Goal: Task Accomplishment & Management: Complete application form

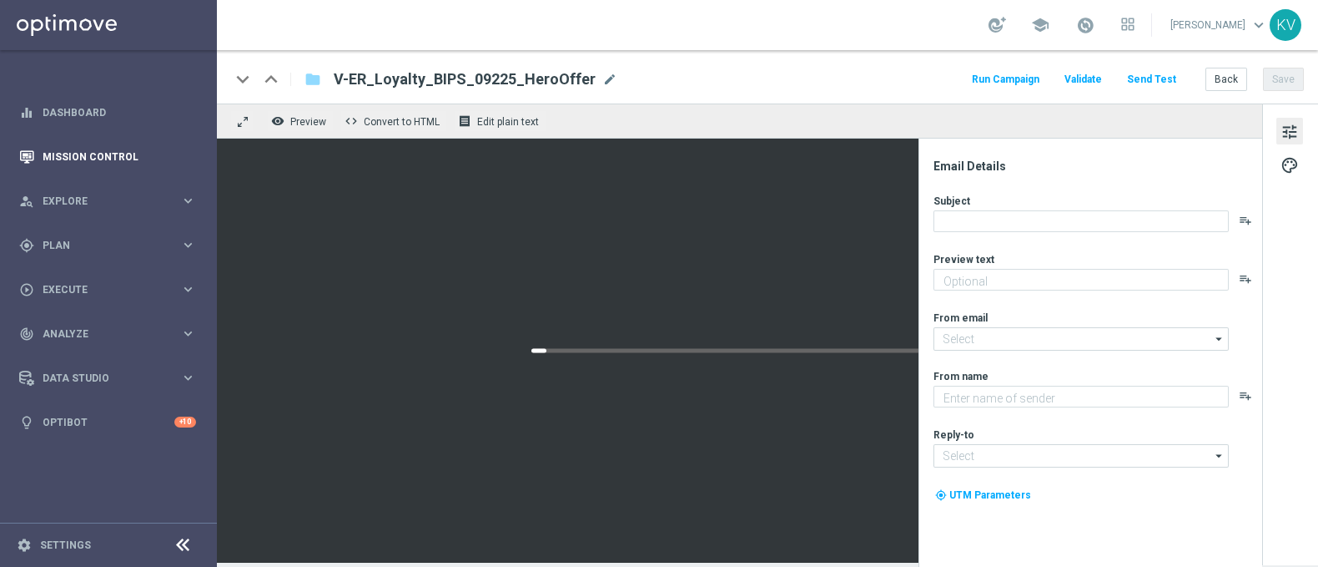
type textarea "It's time to earn when you shop."
type input "[EMAIL_ADDRESS][DOMAIN_NAME]"
type textarea "Staples"
type input "[EMAIL_ADDRESS][DOMAIN_NAME]"
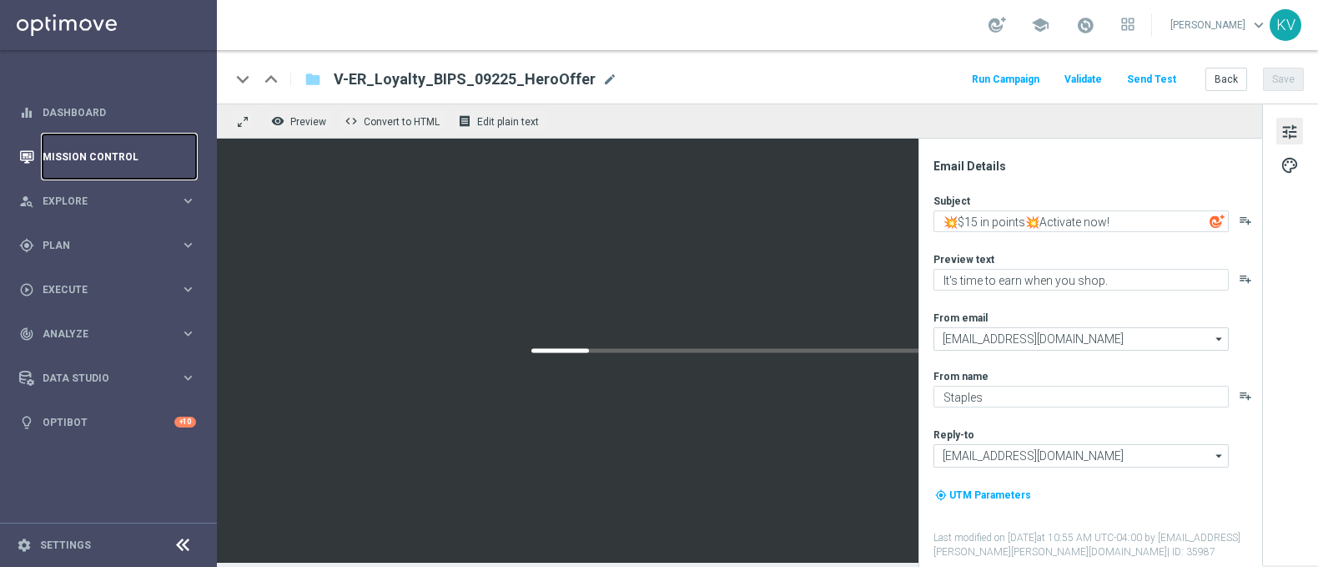
click at [104, 145] on link "Mission Control" at bounding box center [120, 156] width 154 height 44
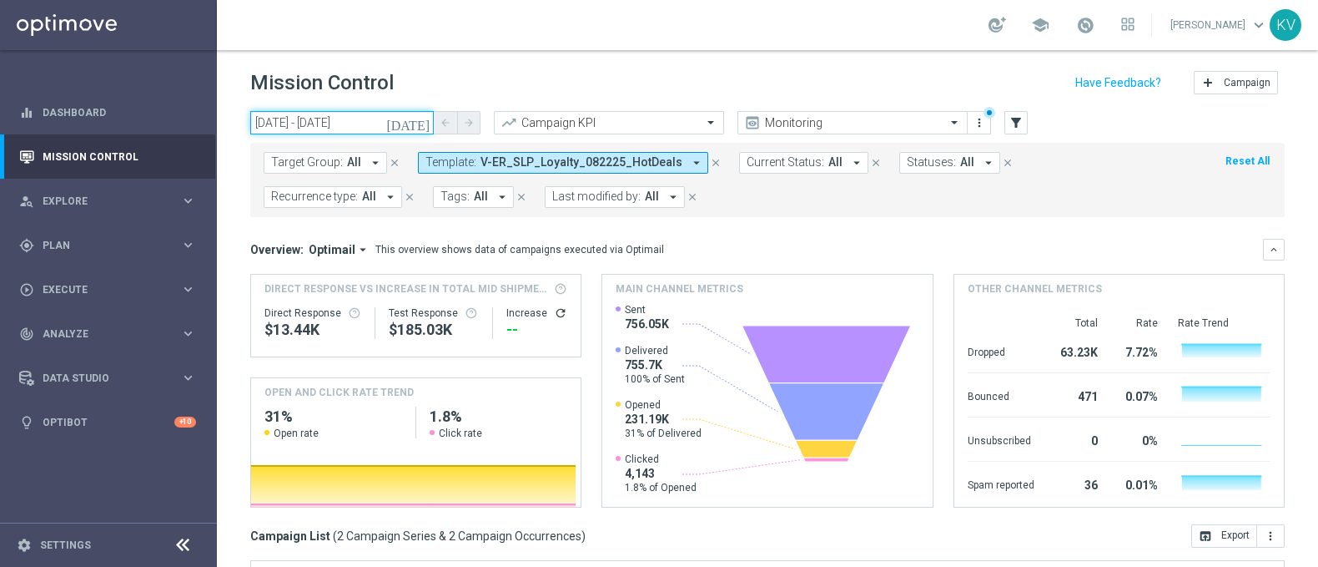
click at [339, 113] on input "[DATE] - [DATE]" at bounding box center [342, 122] width 184 height 23
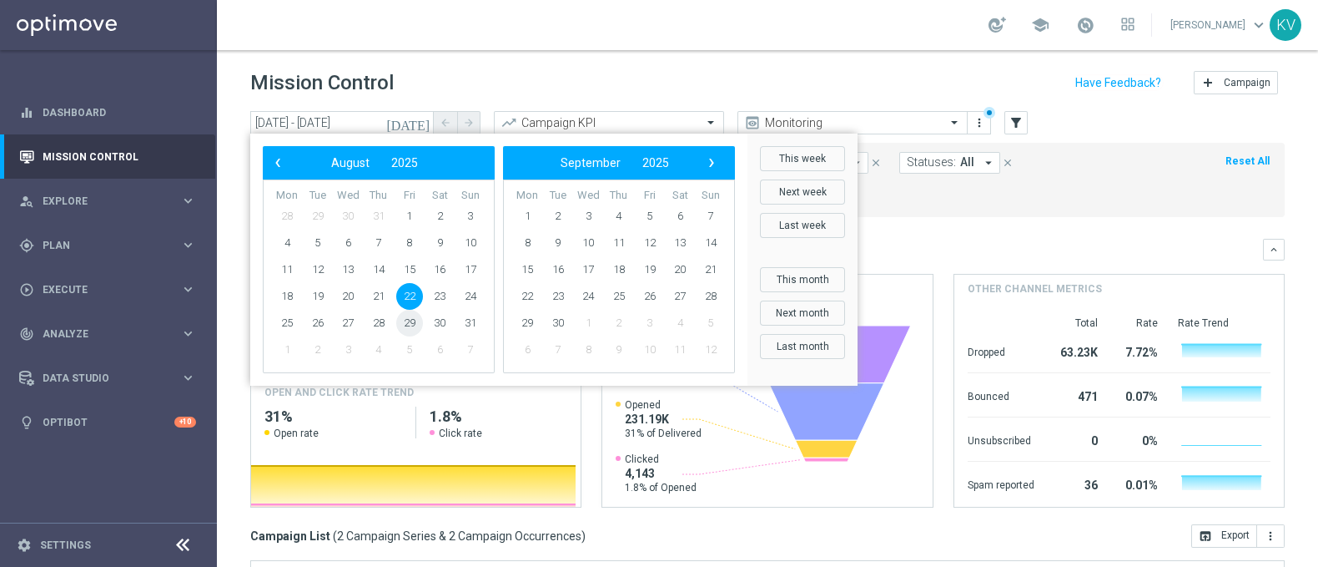
click at [405, 320] on span "29" at bounding box center [409, 323] width 27 height 27
type input "[DATE] - [DATE]"
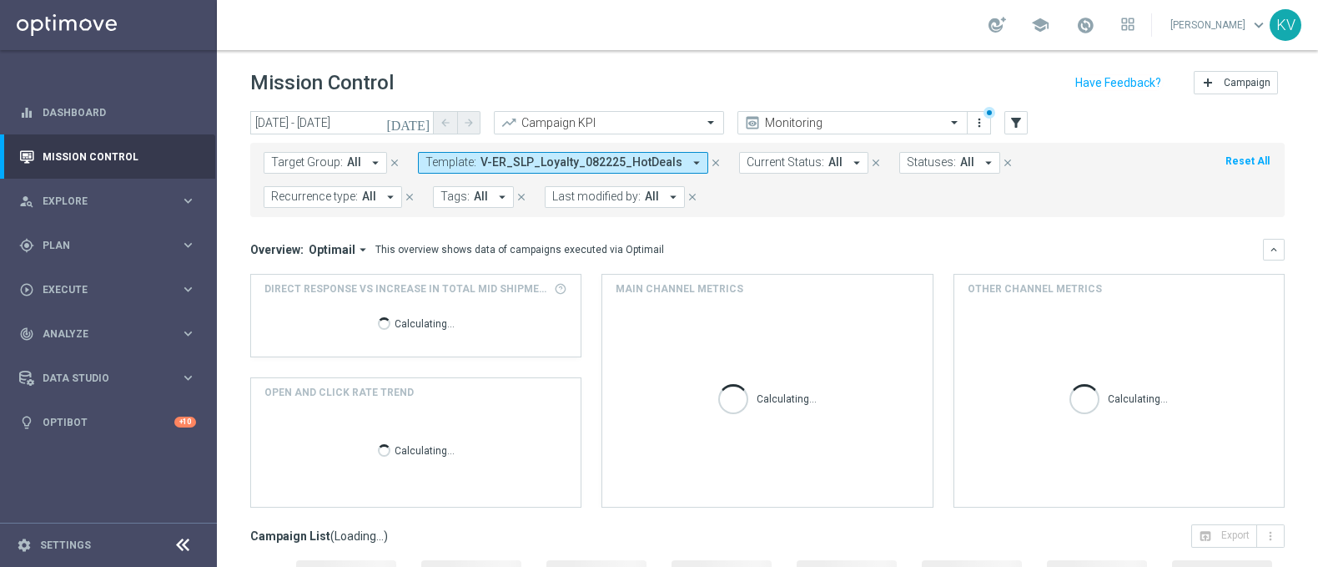
click at [575, 167] on span "V-ER_SLP_Loyalty_082225_HotDeals" at bounding box center [582, 162] width 202 height 14
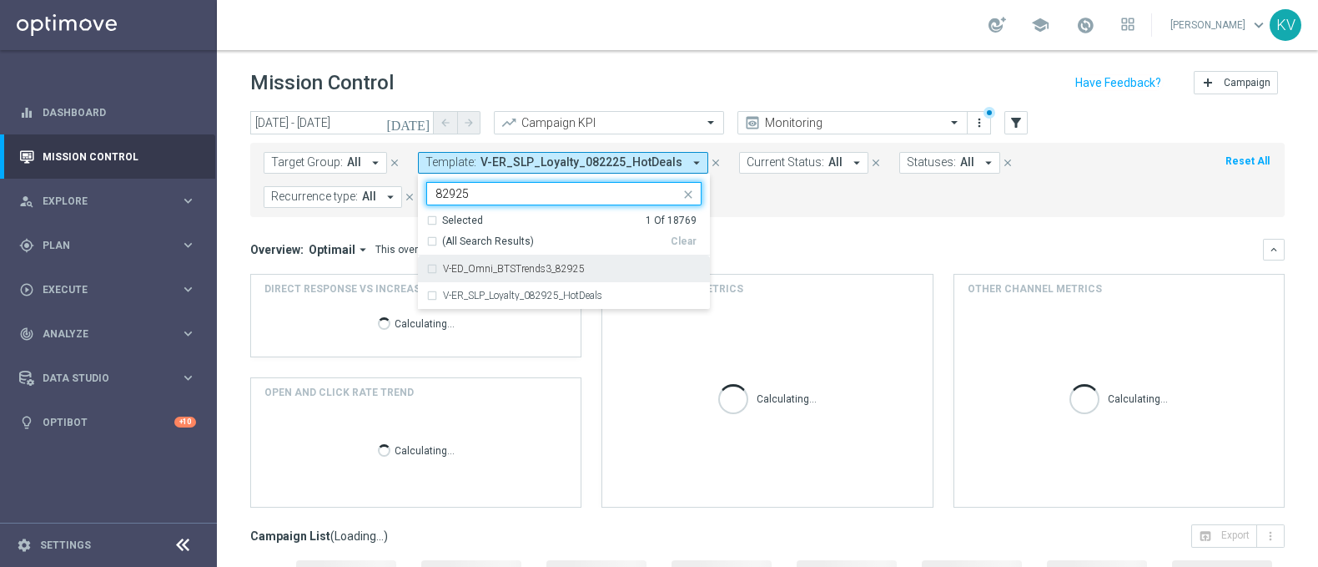
click at [580, 269] on div "V-ED_Omni_BTSTrends3_82925" at bounding box center [572, 269] width 259 height 10
type input "82925"
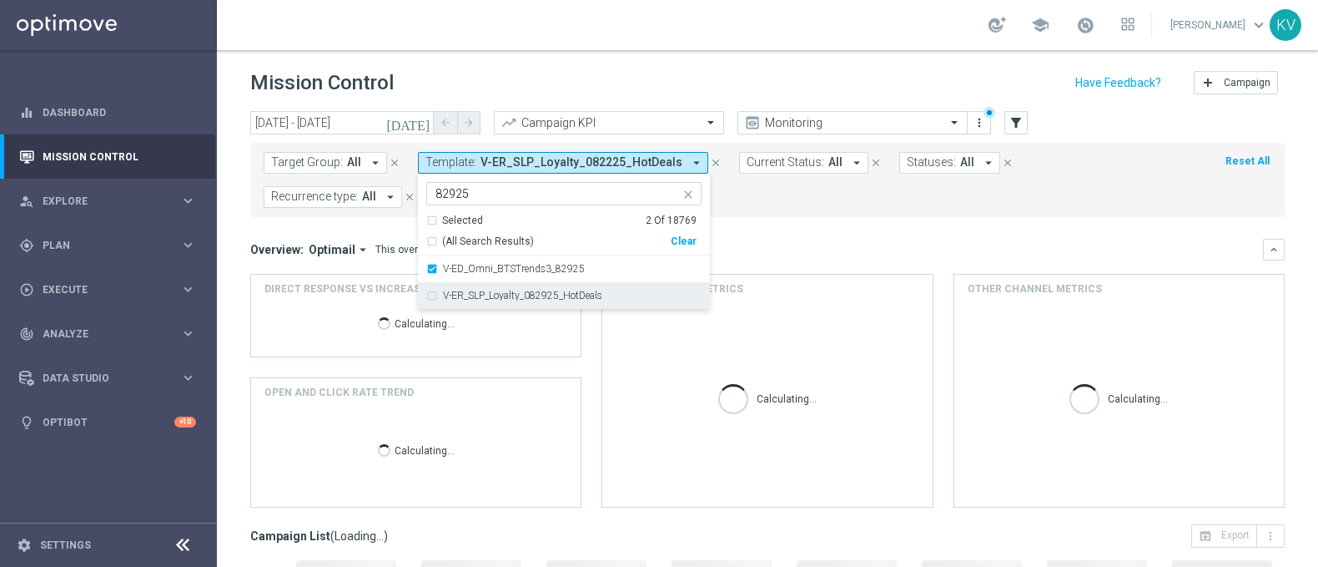
click at [583, 282] on div "V-ER_SLP_Loyalty_082925_HotDeals" at bounding box center [563, 295] width 275 height 27
click at [808, 223] on mini-dashboard "Overview: Optimail arrow_drop_down This overview shows data of campaigns execut…" at bounding box center [767, 370] width 1035 height 307
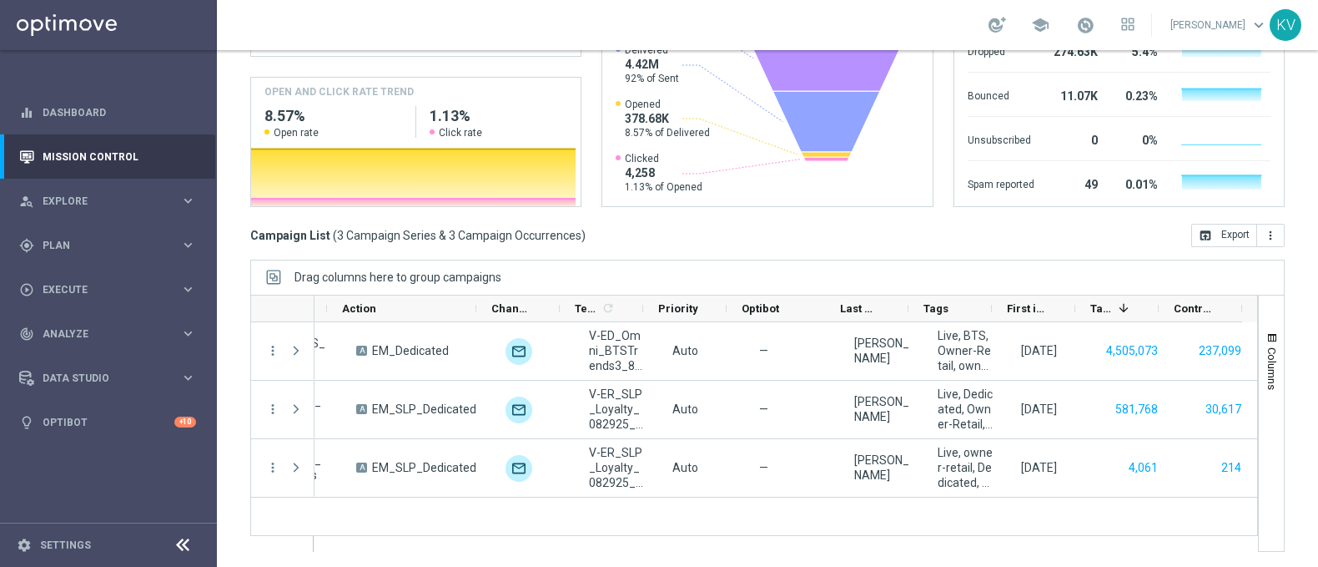
scroll to position [271, 0]
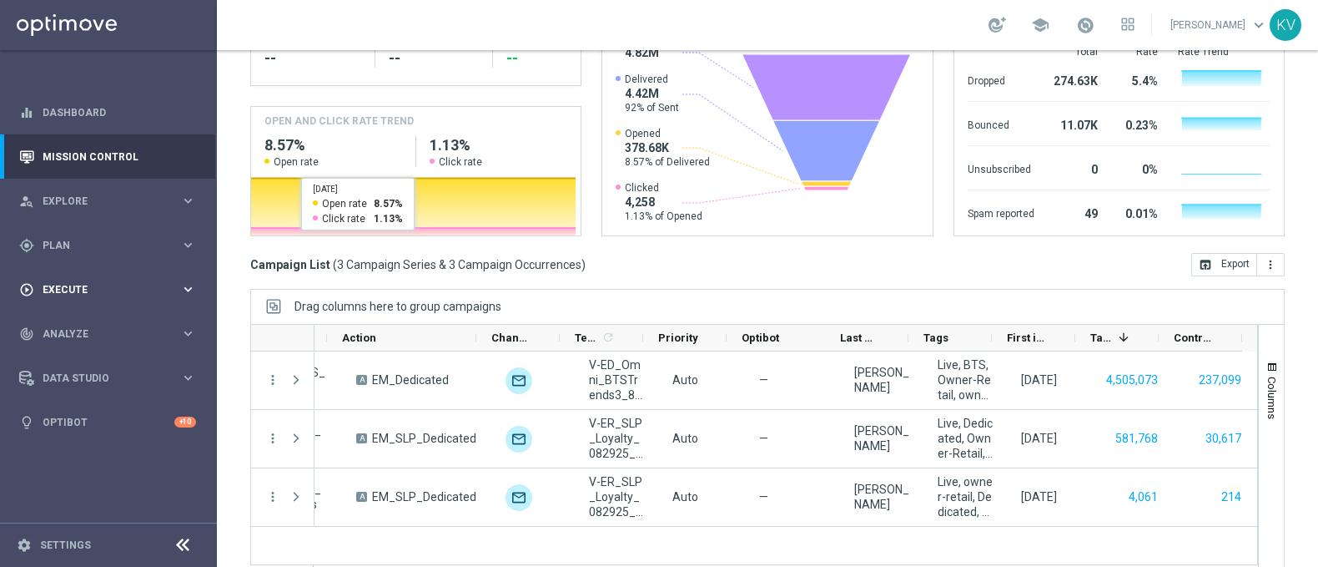
click at [130, 294] on span "Execute" at bounding box center [112, 290] width 138 height 10
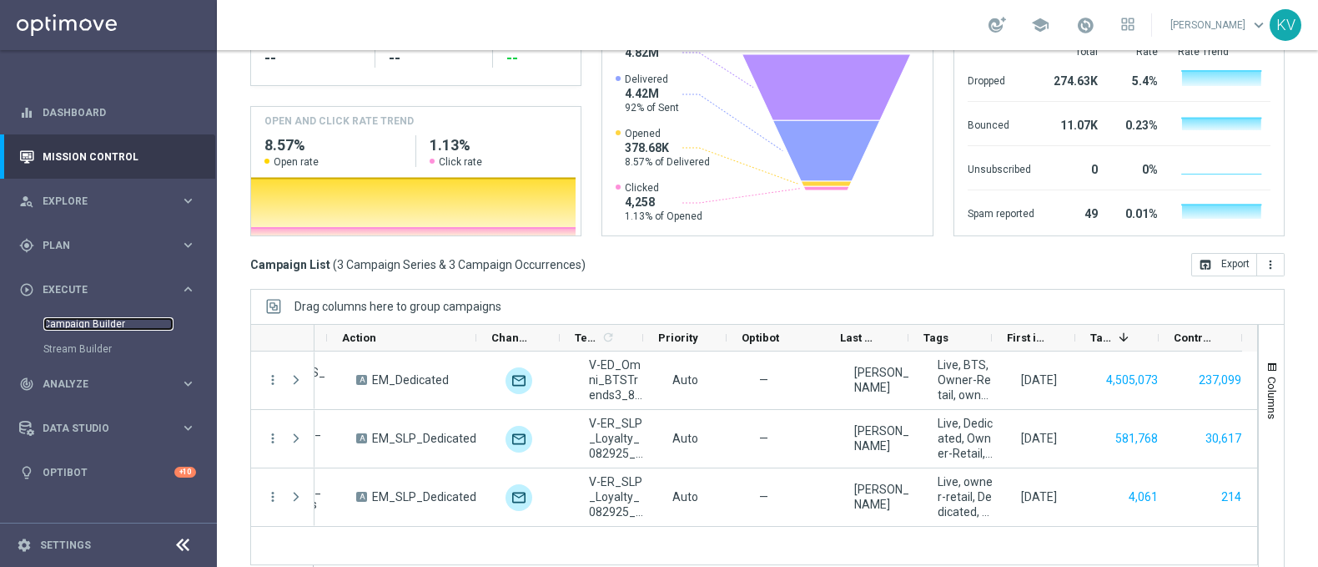
click at [93, 321] on link "Campaign Builder" at bounding box center [108, 323] width 130 height 13
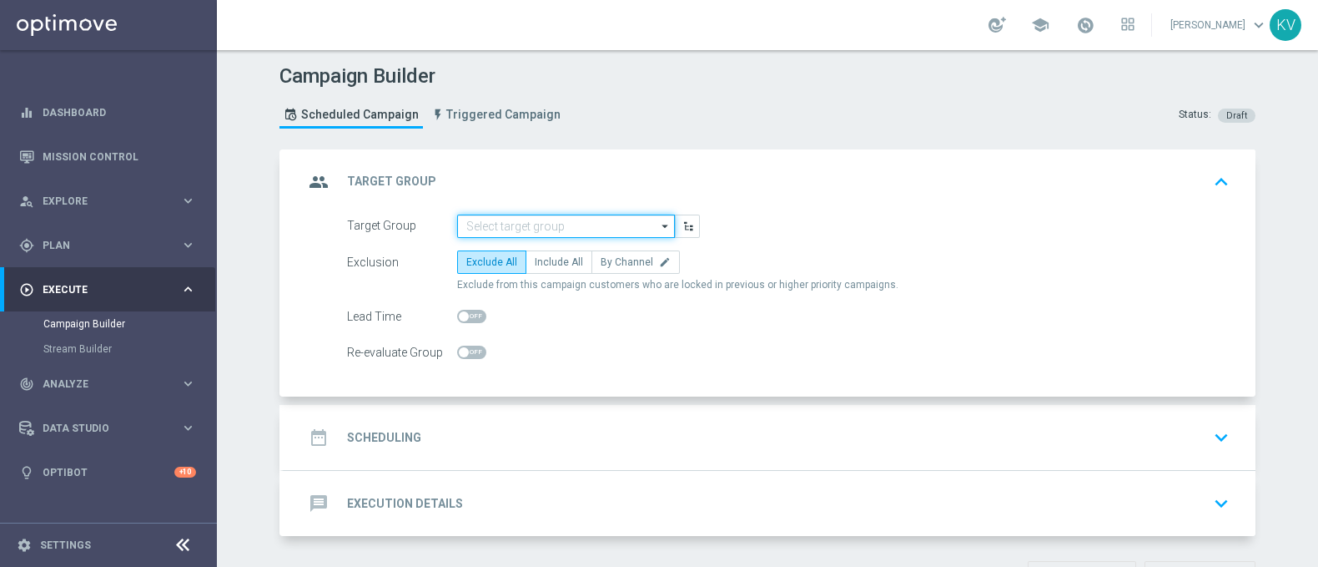
click at [501, 235] on input at bounding box center [566, 225] width 218 height 23
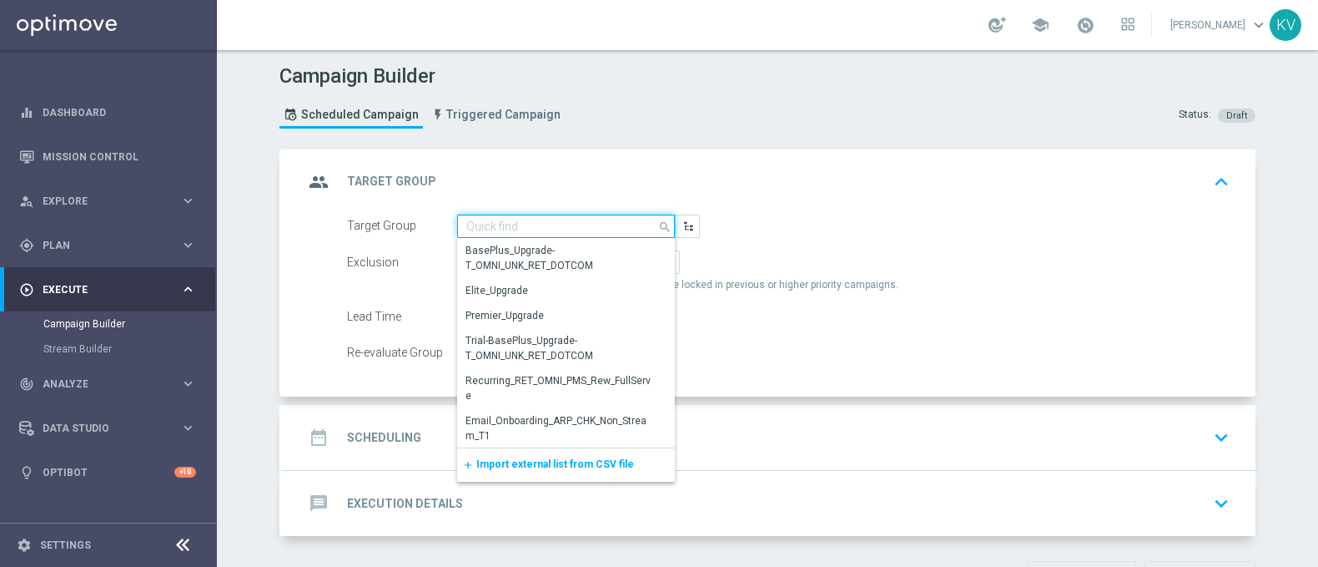
paste input "ED_OMNI_0902_LOYALTY_OFFER"
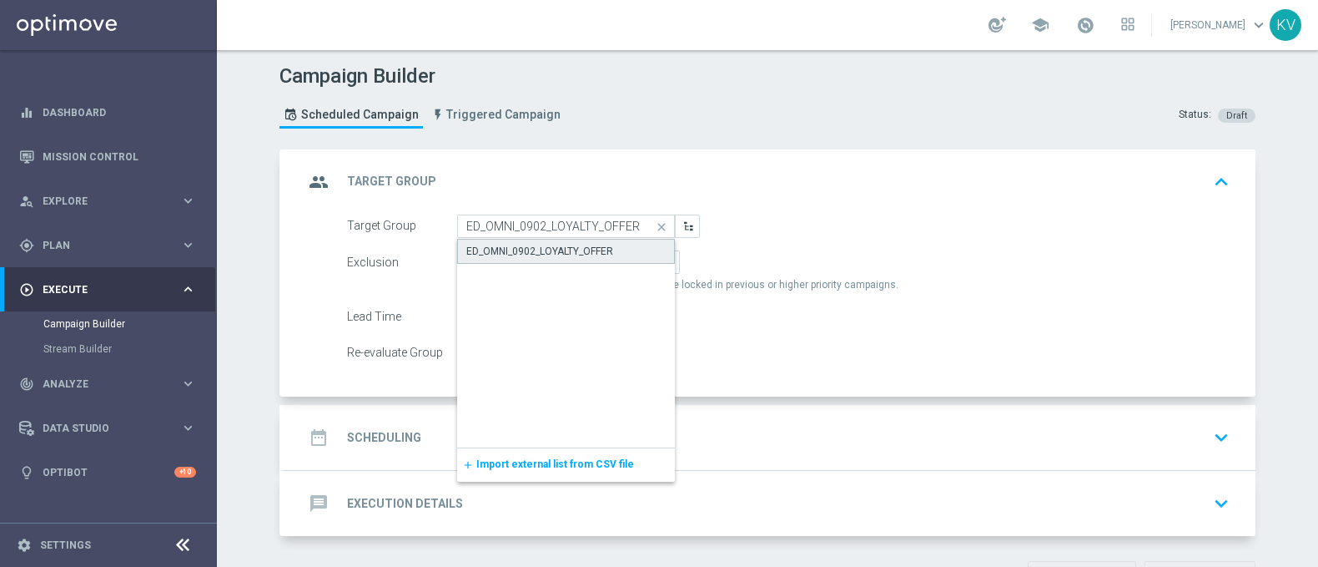
click at [511, 244] on div "ED_OMNI_0902_LOYALTY_OFFER" at bounding box center [539, 251] width 147 height 15
type input "ED_OMNI_0902_LOYALTY_OFFER"
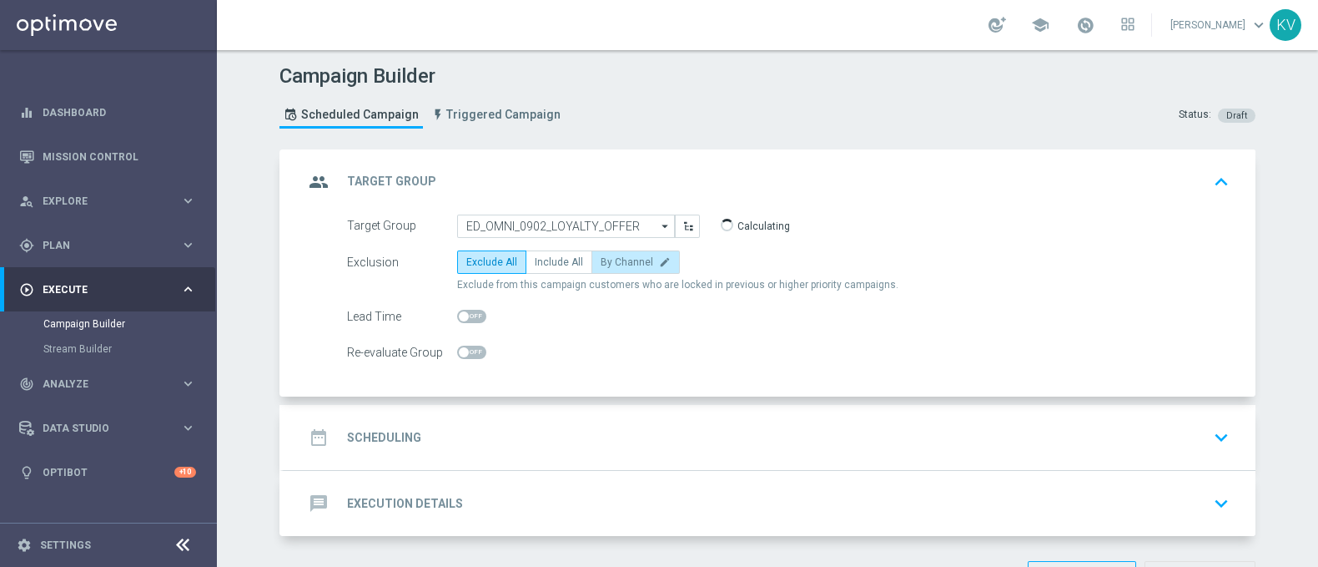
click at [621, 262] on span "By Channel" at bounding box center [627, 262] width 53 height 12
click at [612, 262] on input "By Channel edit" at bounding box center [606, 264] width 11 height 11
radio input "true"
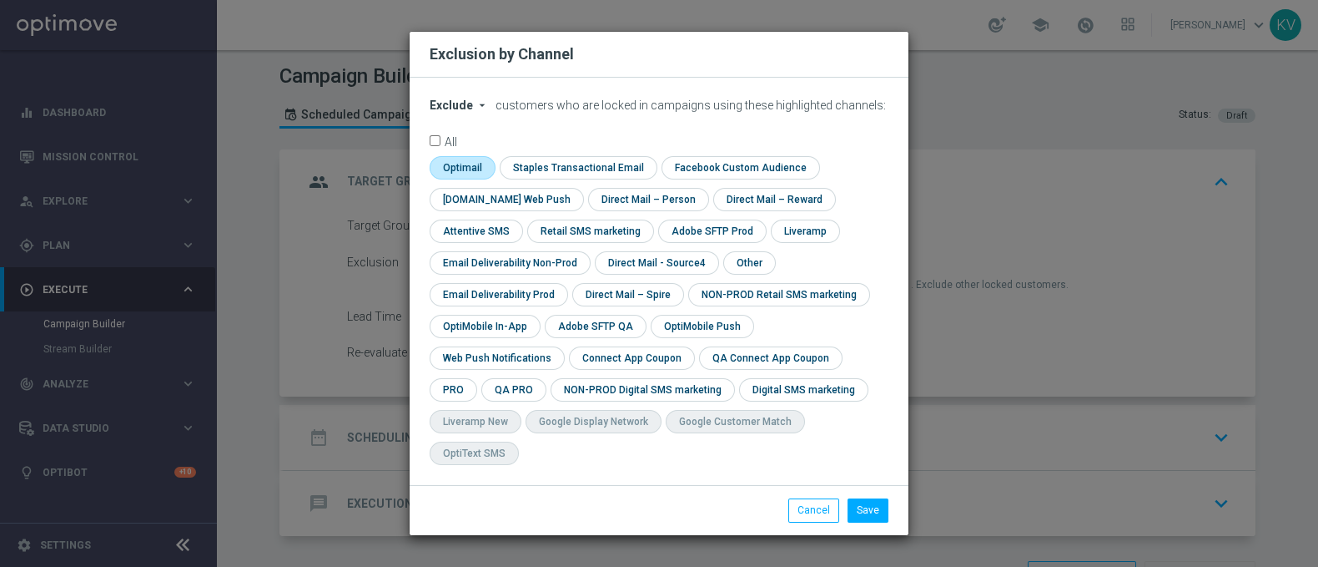
click at [451, 179] on input "checkbox" at bounding box center [461, 167] width 63 height 23
checkbox input "true"
click at [740, 274] on input "checkbox" at bounding box center [748, 262] width 50 height 23
checkbox input "true"
click at [879, 498] on button "Save" at bounding box center [868, 509] width 41 height 23
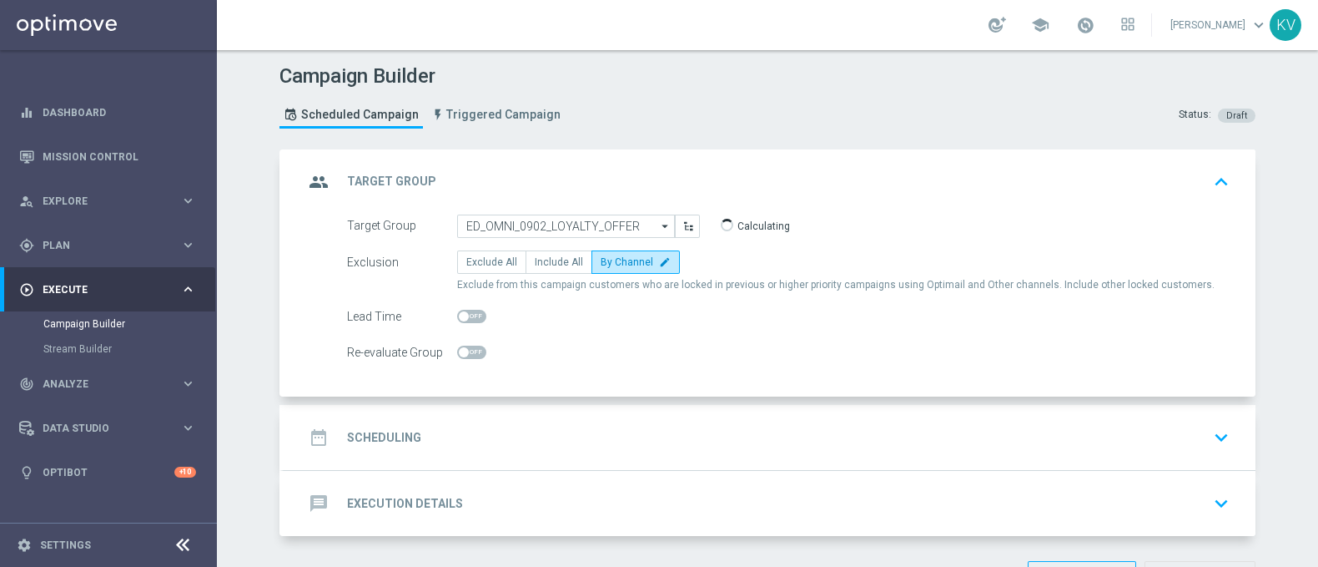
click at [701, 421] on div "date_range Scheduling keyboard_arrow_down" at bounding box center [770, 437] width 932 height 32
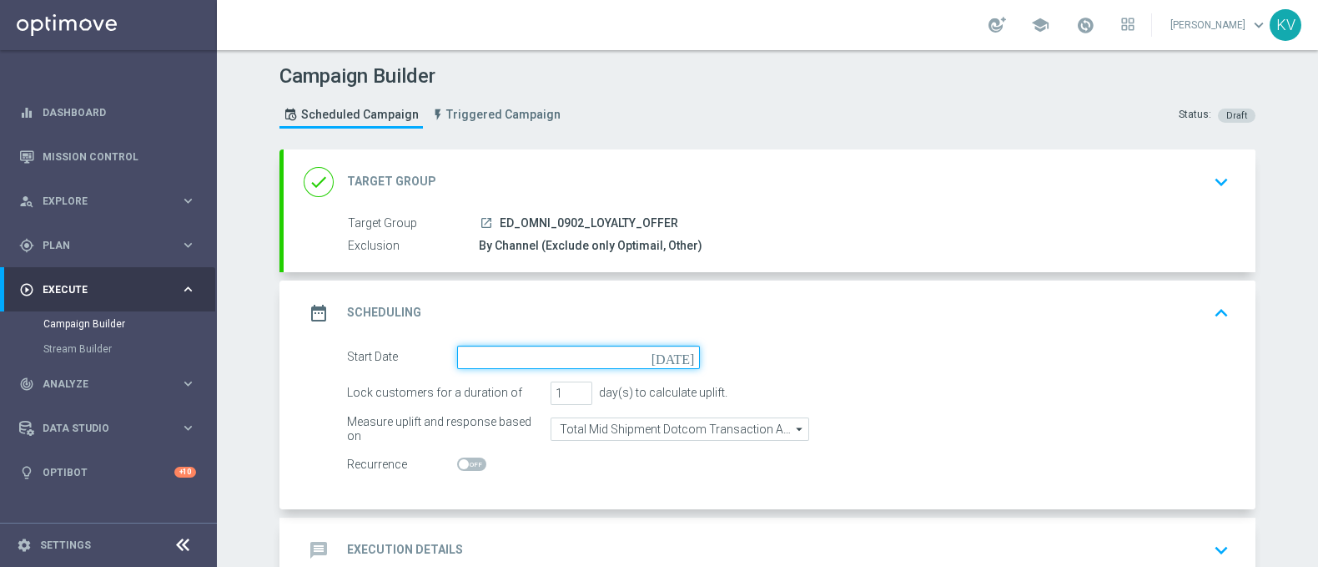
click at [474, 361] on input at bounding box center [578, 356] width 243 height 23
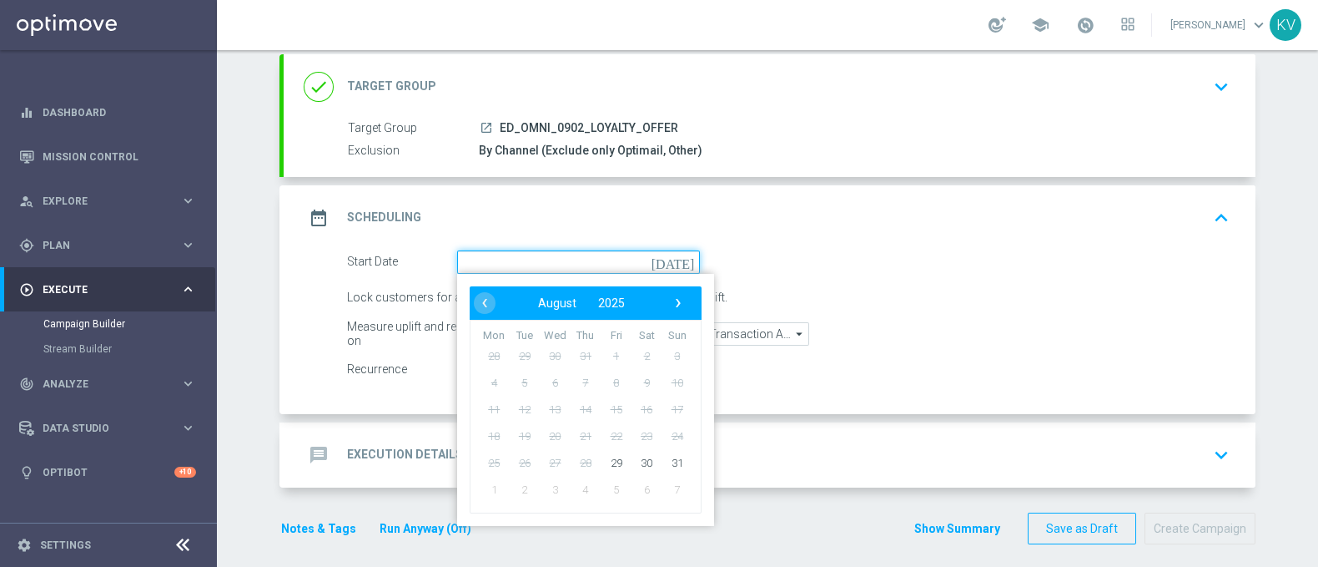
scroll to position [99, 0]
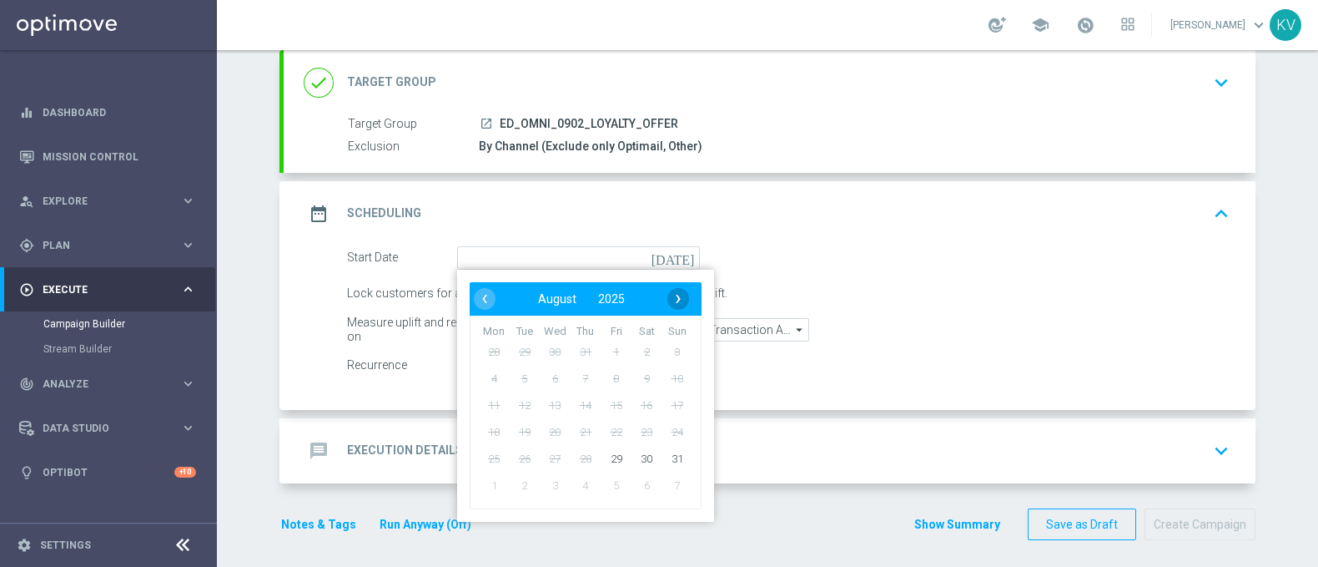
click at [669, 298] on span "›" at bounding box center [679, 299] width 22 height 22
click at [520, 355] on span "2" at bounding box center [524, 351] width 27 height 27
type input "[DATE]"
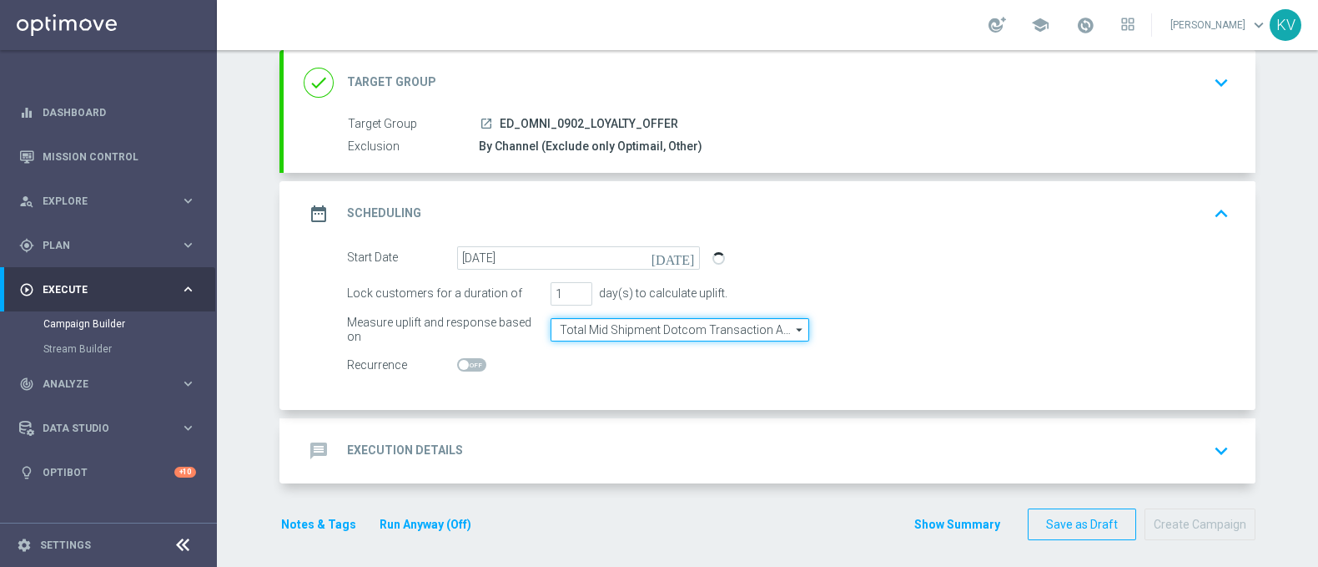
click at [572, 331] on input "Total Mid Shipment Dotcom Transaction Amount" at bounding box center [680, 329] width 259 height 23
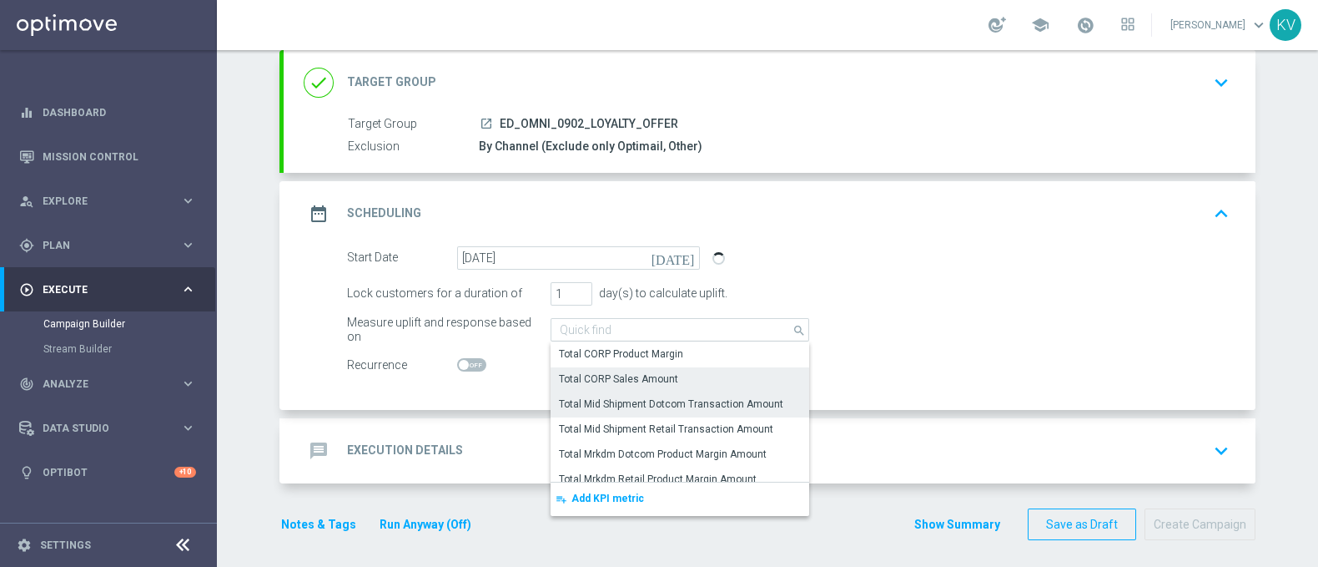
click at [607, 371] on div "Total CORP Sales Amount" at bounding box center [618, 378] width 119 height 15
type input "Total CORP Sales Amount"
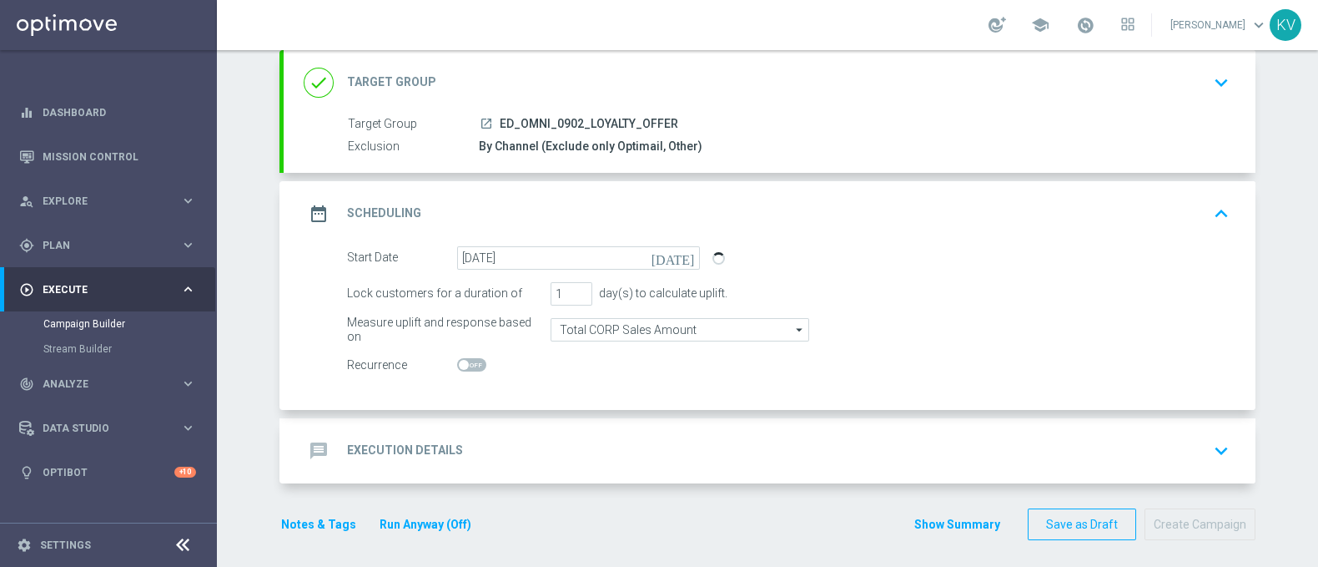
click at [538, 450] on div "message Execution Details keyboard_arrow_down" at bounding box center [770, 451] width 932 height 32
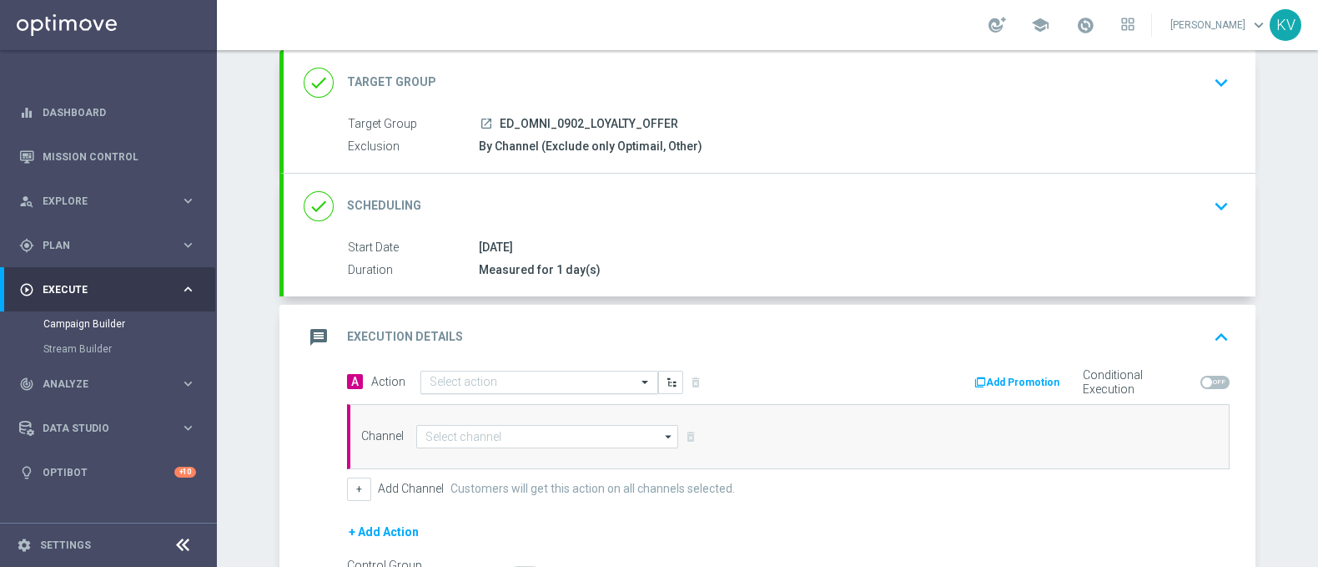
click at [462, 386] on div "Select action" at bounding box center [540, 381] width 238 height 23
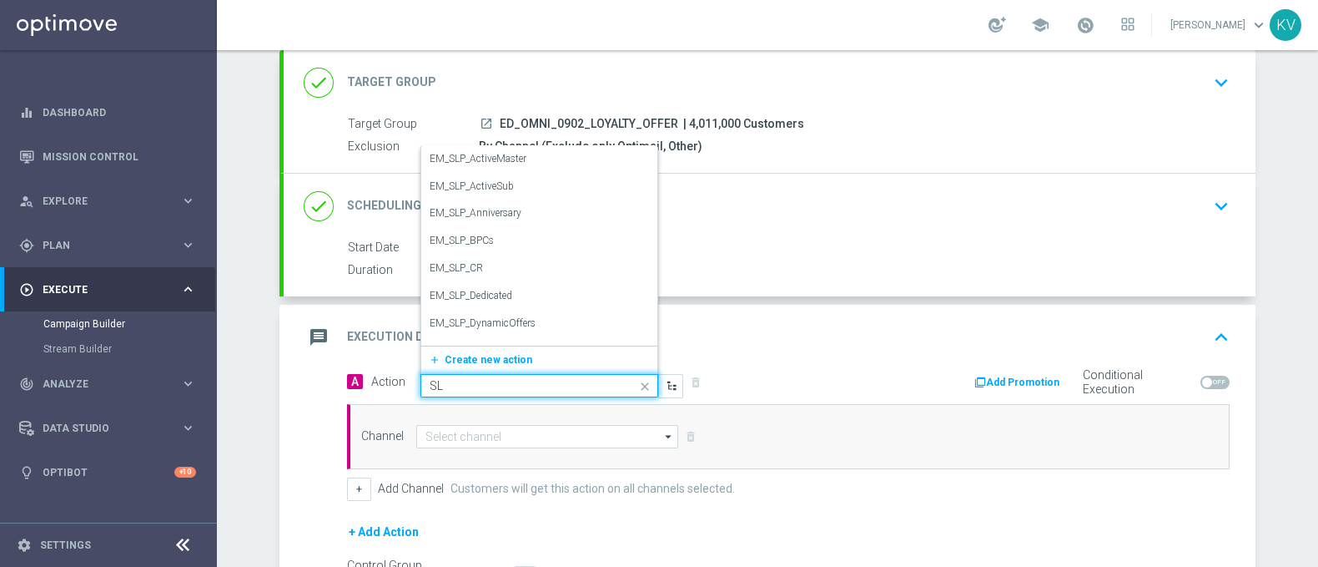
type input "SLP"
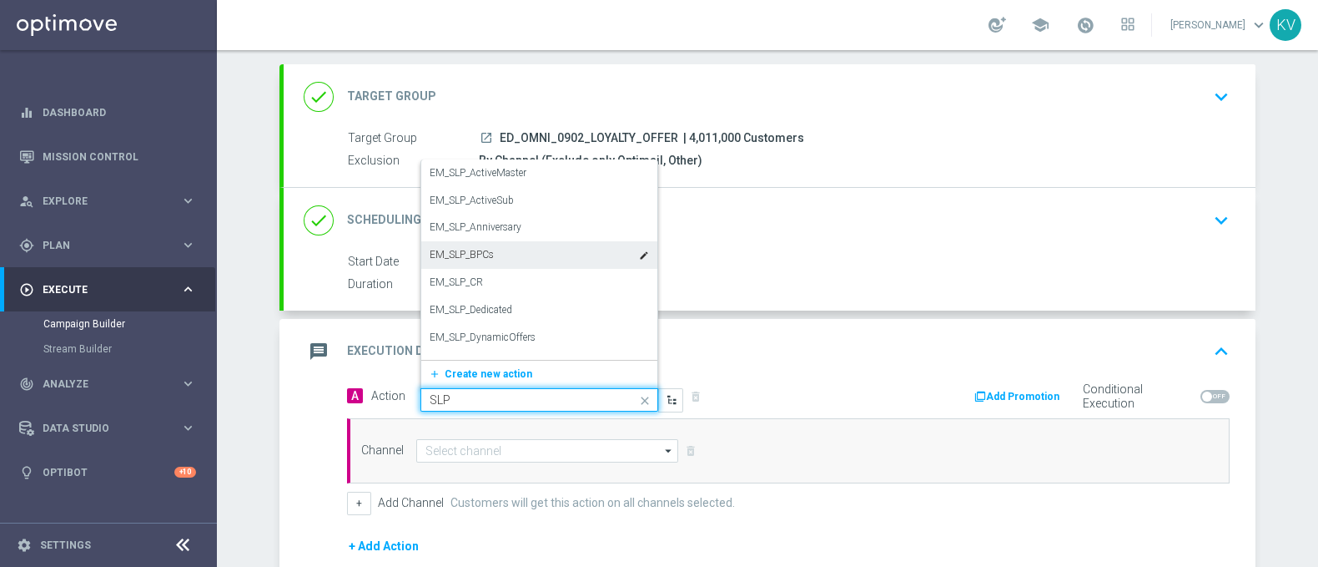
scroll to position [84, 0]
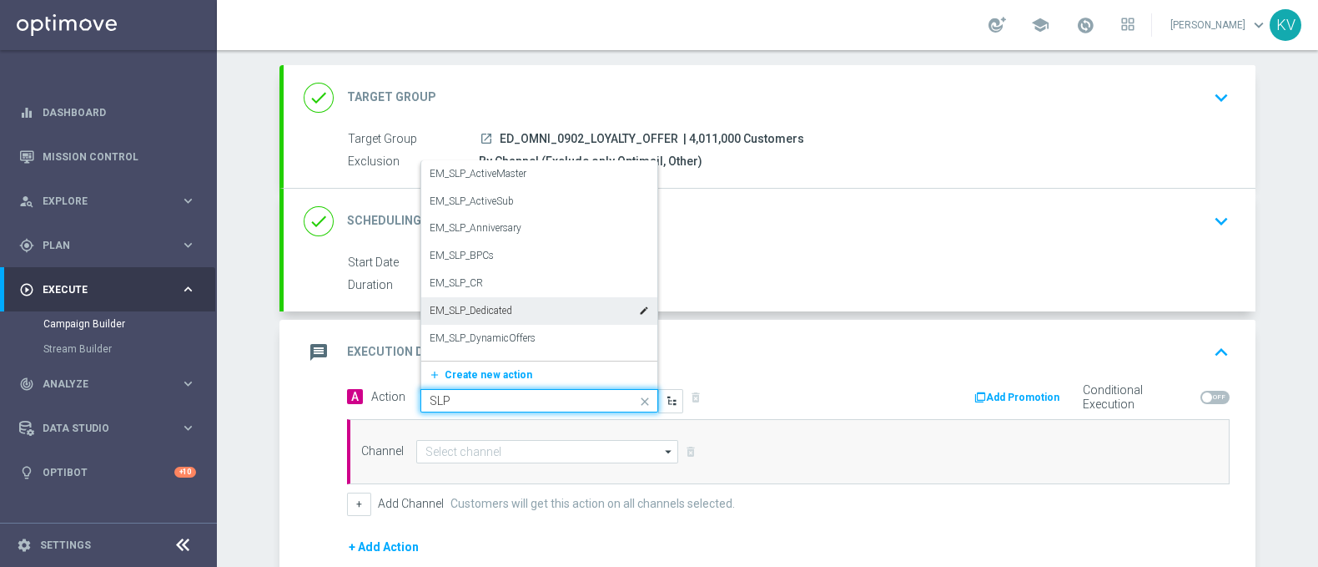
click at [519, 305] on div "EM_SLP_Dedicated edit" at bounding box center [539, 311] width 219 height 28
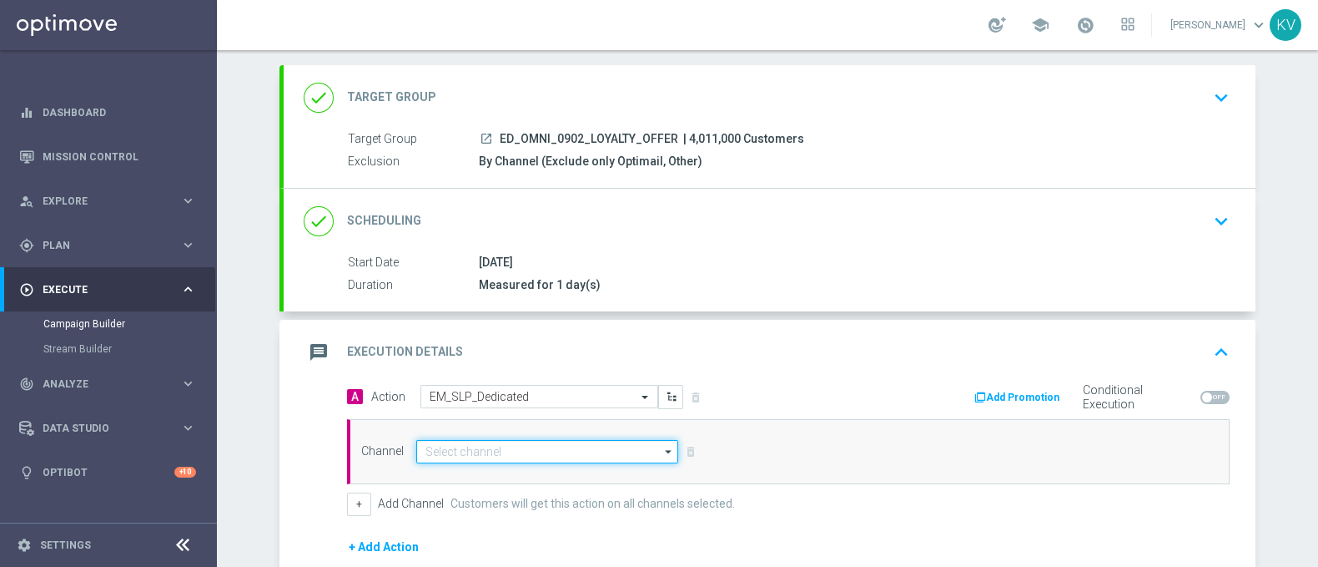
click at [477, 441] on input at bounding box center [547, 451] width 262 height 23
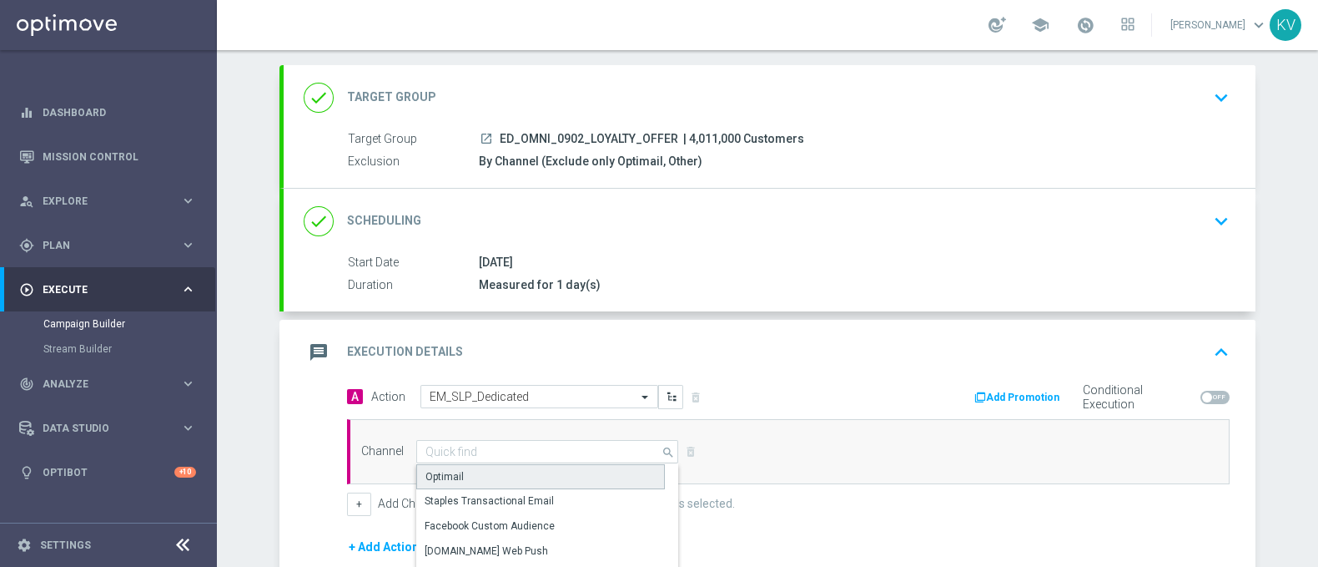
click at [478, 467] on div "Optimail" at bounding box center [540, 476] width 249 height 25
type input "Optimail"
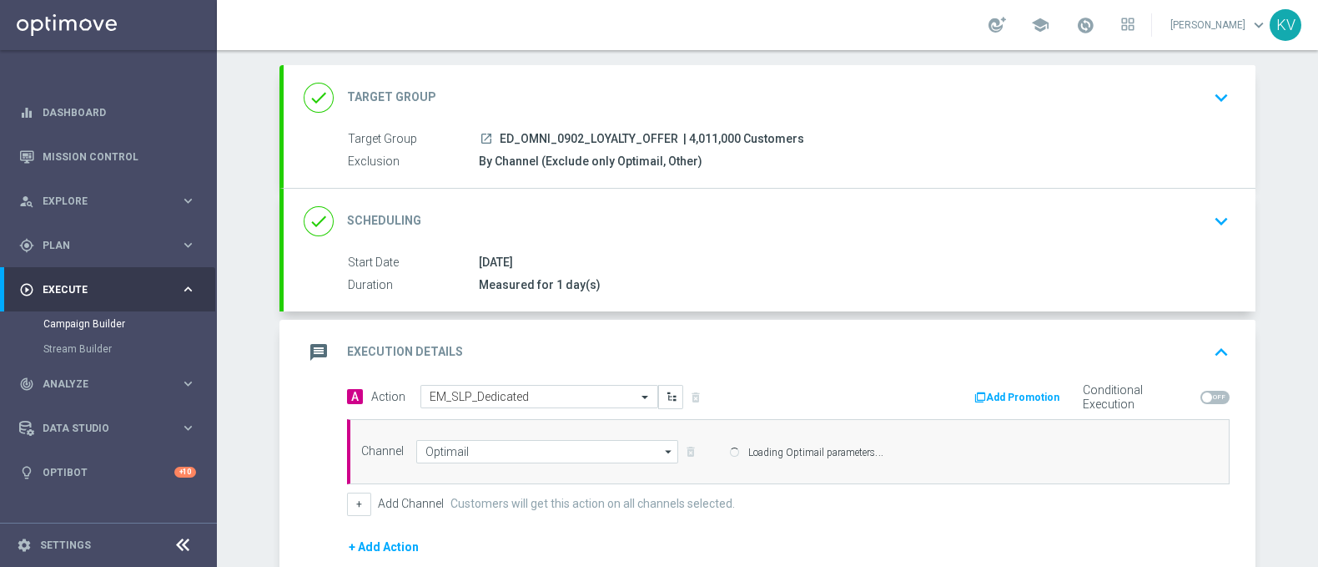
scroll to position [293, 0]
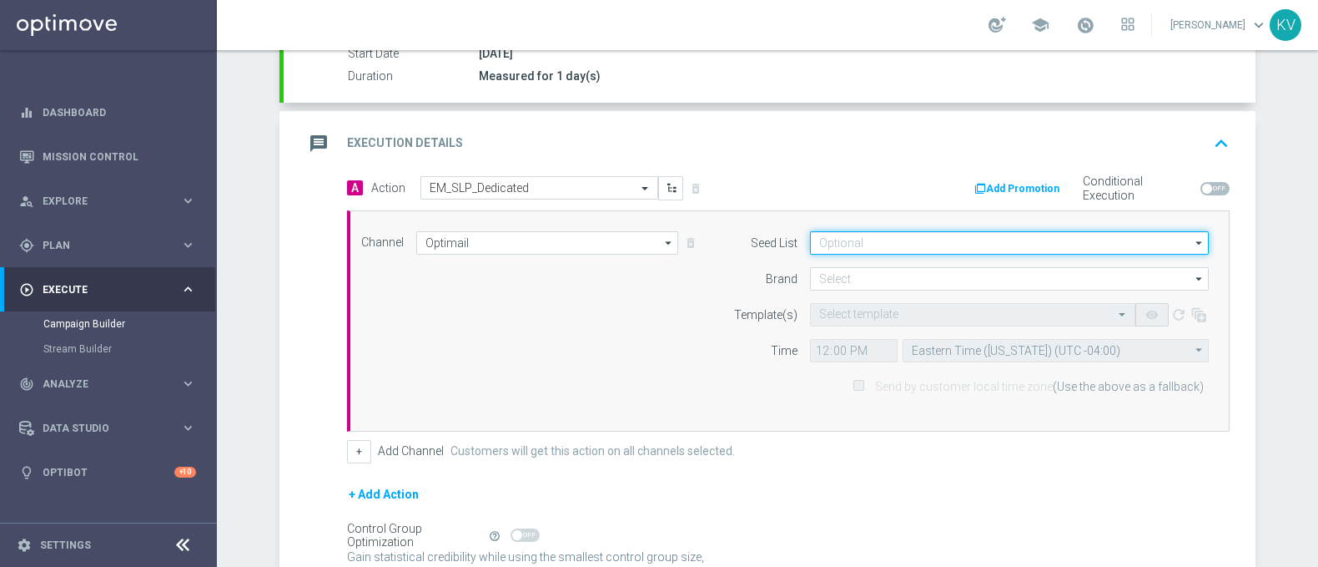
click at [831, 243] on input at bounding box center [1009, 242] width 399 height 23
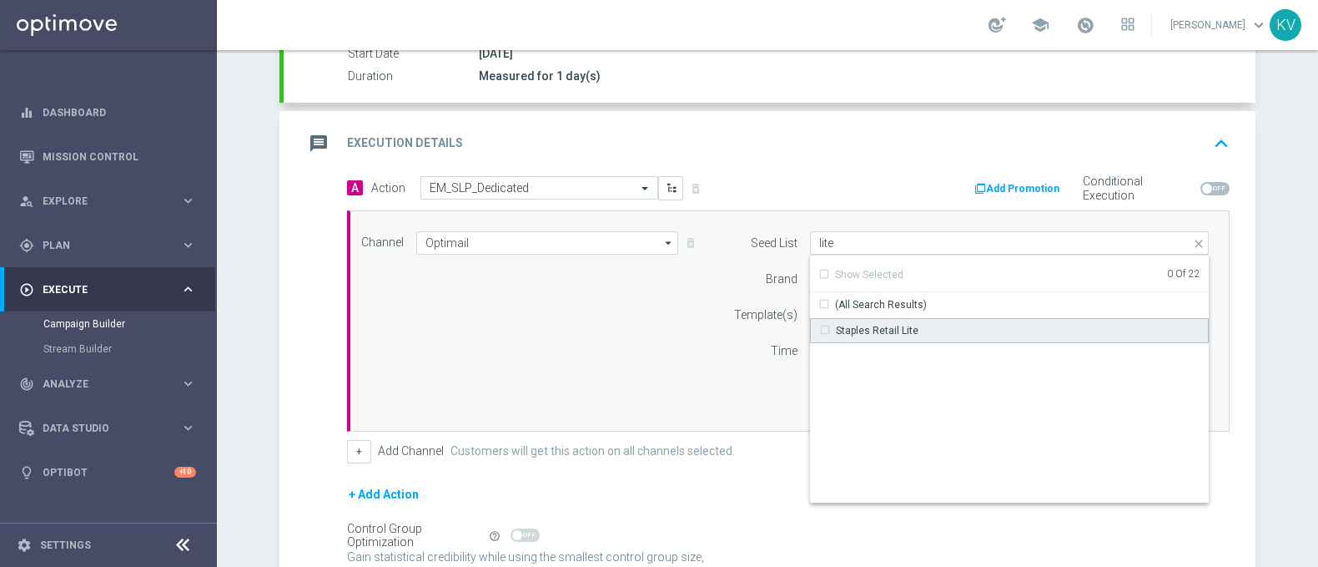
click at [848, 318] on div "Staples Retail Lite" at bounding box center [1010, 330] width 400 height 25
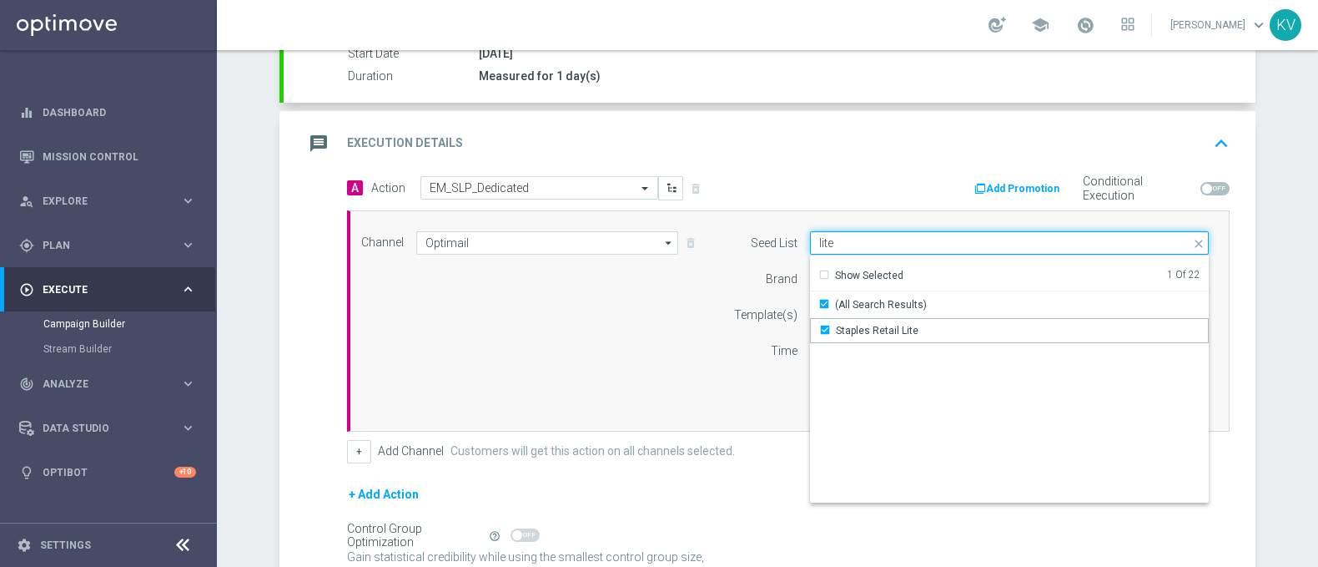
click at [854, 233] on input "lite" at bounding box center [1009, 242] width 399 height 23
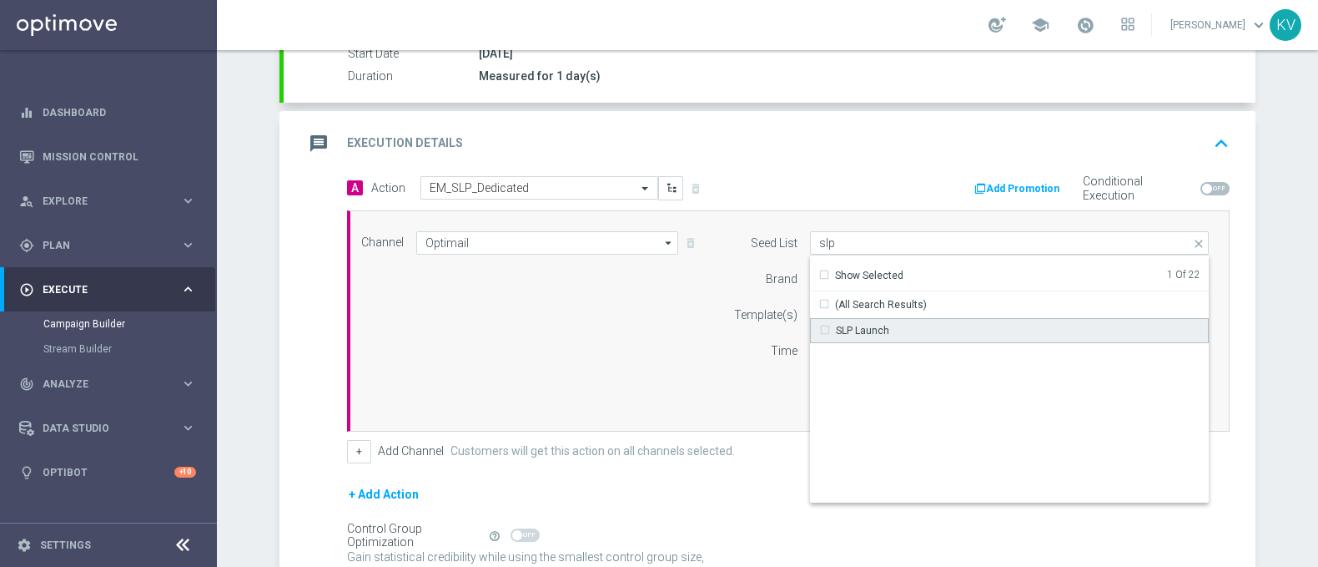
click at [859, 336] on div "SLP Launch" at bounding box center [1010, 330] width 400 height 25
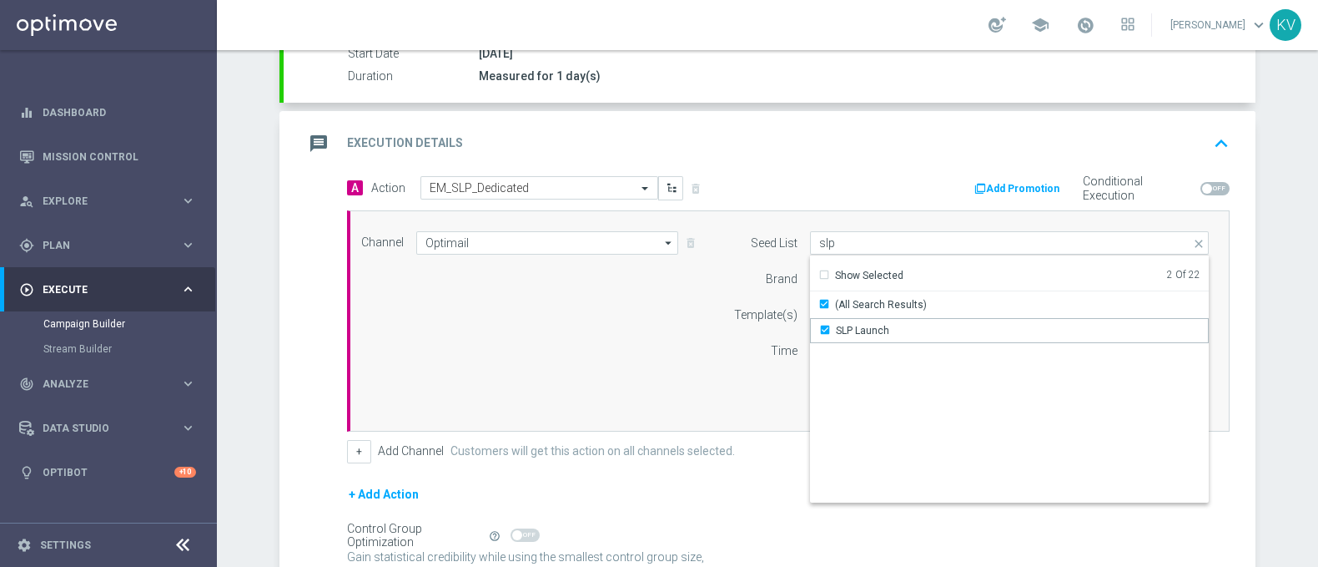
click at [690, 375] on div "Channel Optimail Optimail arrow_drop_down Drag here to set row groups Drag here…" at bounding box center [785, 320] width 873 height 179
type input "Selected 2 of 22"
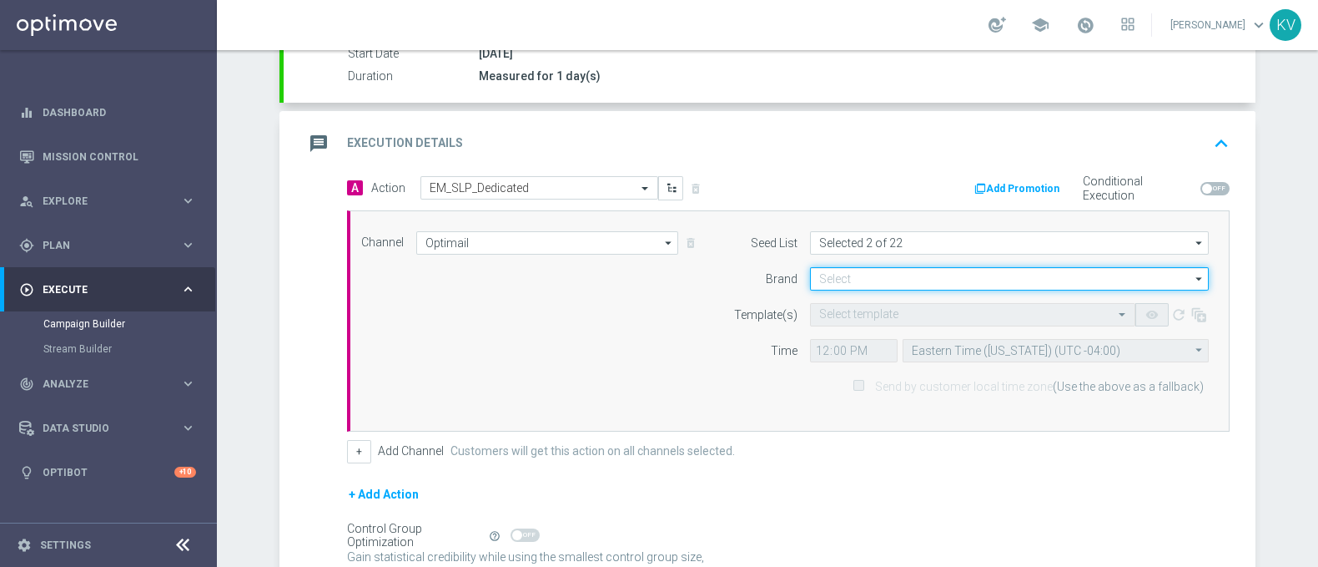
click at [831, 269] on input at bounding box center [1009, 278] width 399 height 23
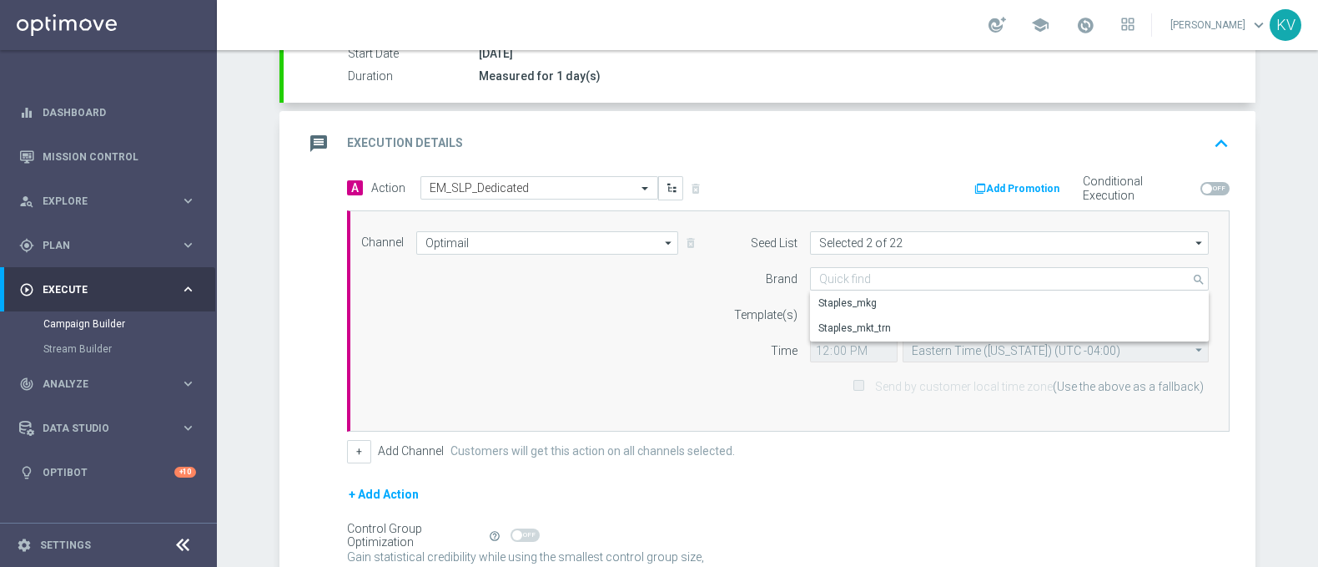
click at [839, 291] on div "Staples_mkg" at bounding box center [1010, 302] width 400 height 23
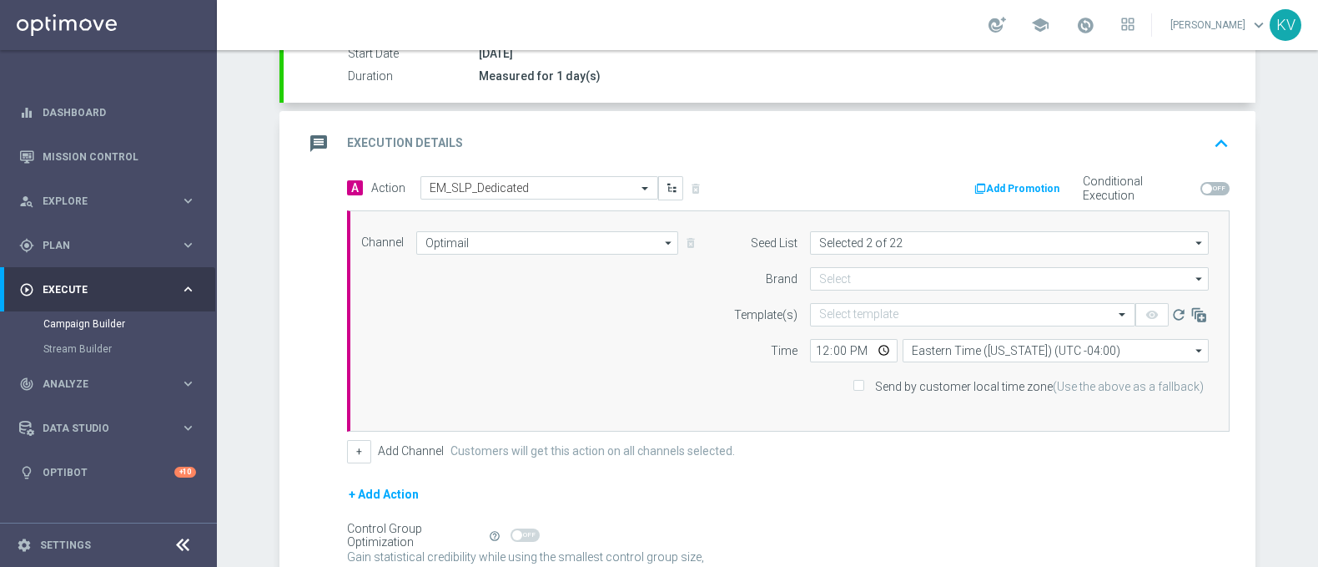
type input "Staples_mkg"
click at [839, 308] on input "text" at bounding box center [956, 315] width 274 height 14
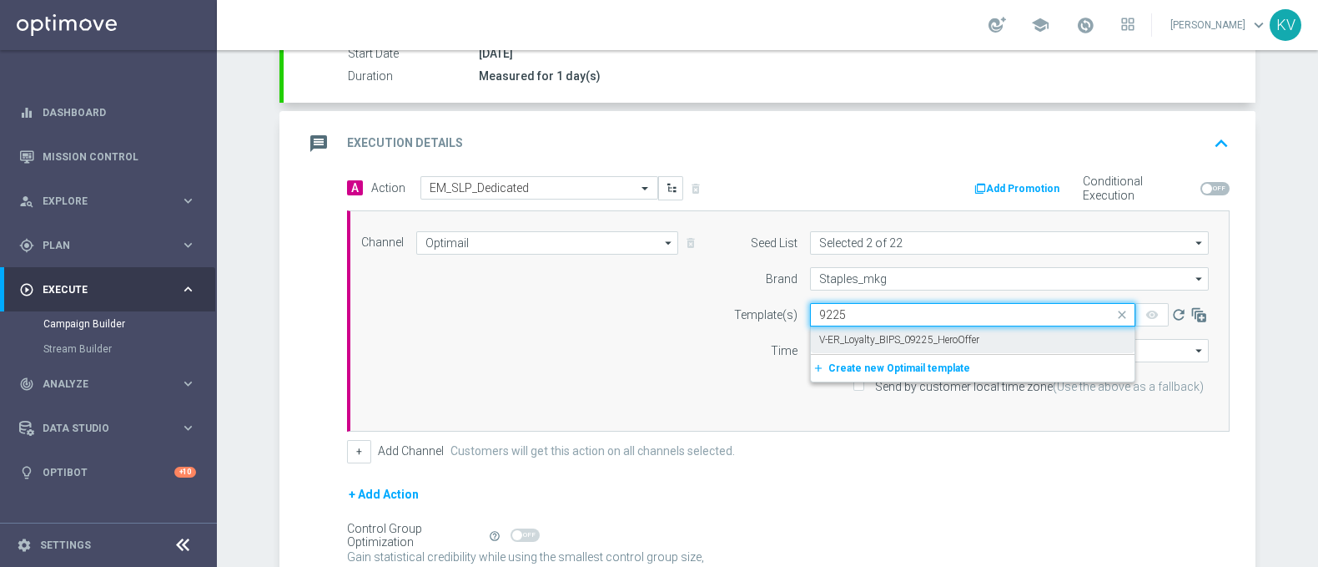
click at [864, 329] on div "V-ER_Loyalty_BIPS_09225_HeroOffer" at bounding box center [972, 340] width 307 height 28
type input "9225"
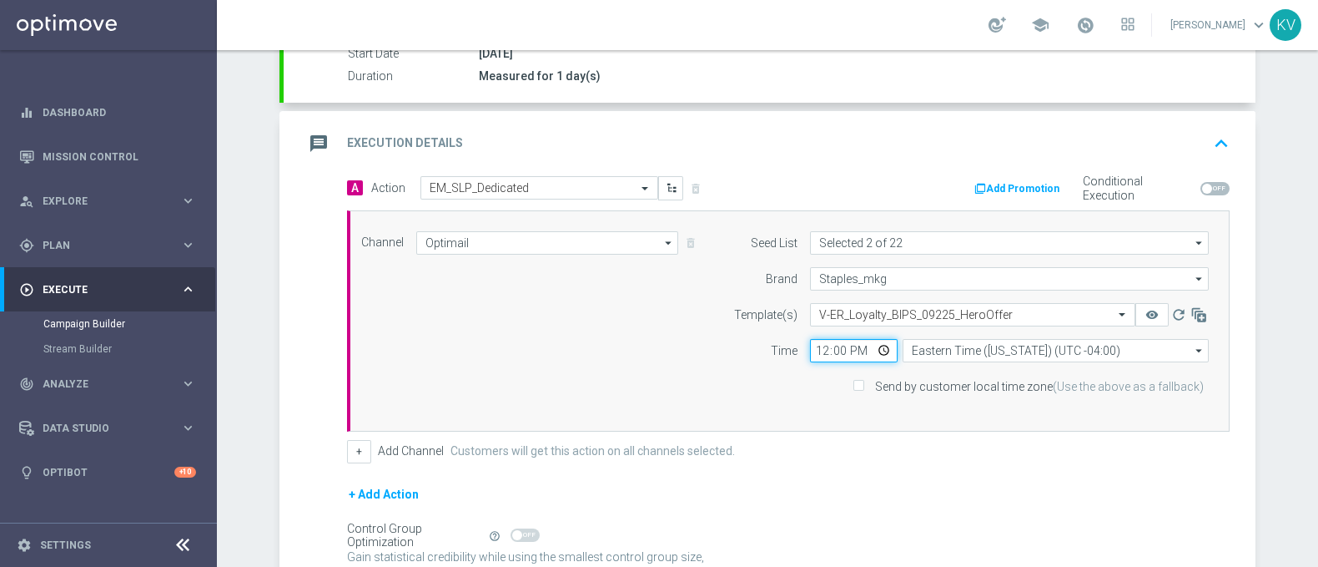
click at [810, 355] on input "12:00" at bounding box center [854, 350] width 88 height 23
type input "09:00"
click at [855, 375] on div "Send by customer local time zone (Use the above as a fallback)" at bounding box center [967, 386] width 509 height 23
click at [869, 379] on label "Send by customer local time zone (Use the above as a fallback)" at bounding box center [1036, 386] width 335 height 15
click at [856, 382] on input "Send by customer local time zone (Use the above as a fallback)" at bounding box center [858, 387] width 11 height 11
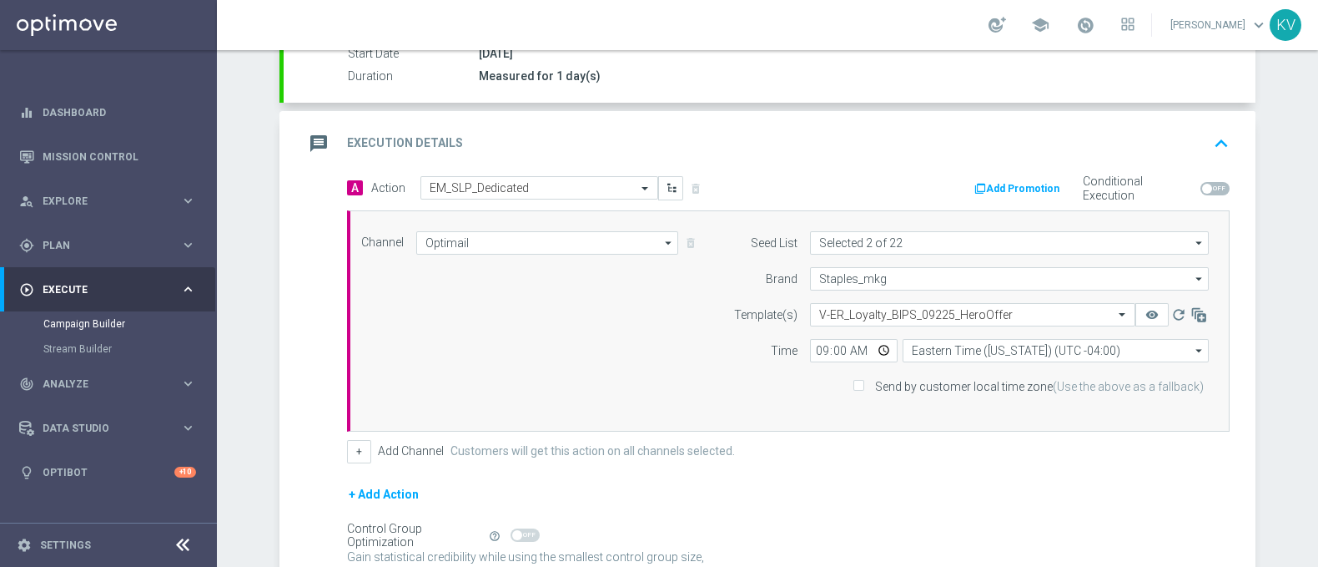
checkbox input "true"
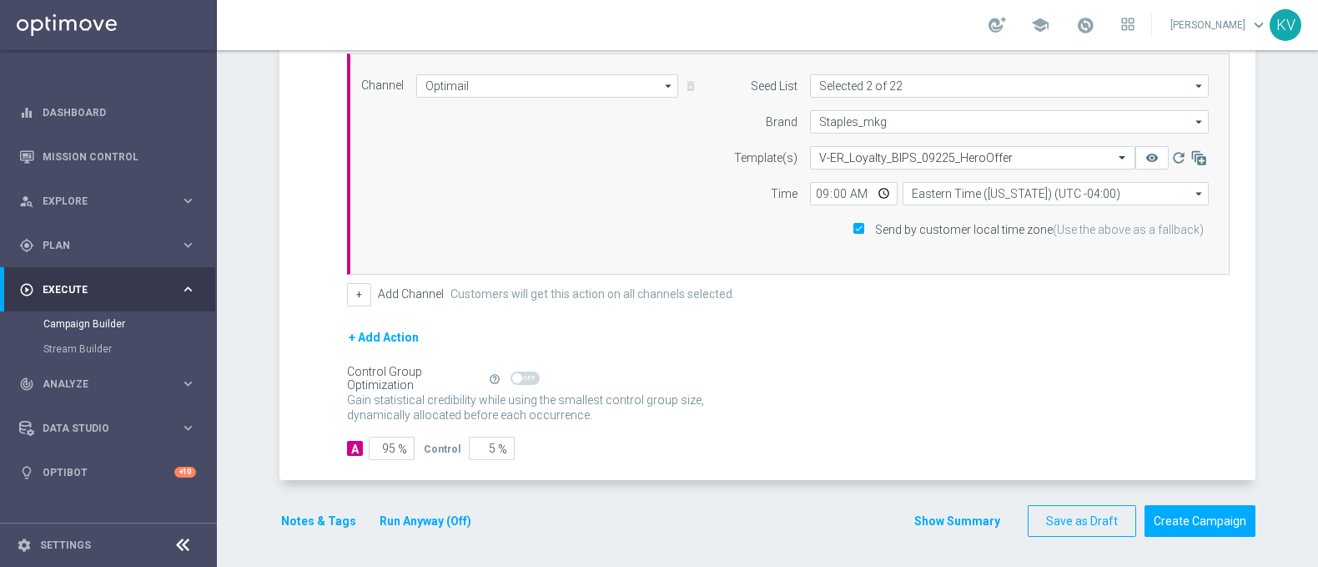
click at [311, 523] on button "Notes & Tags" at bounding box center [319, 521] width 78 height 21
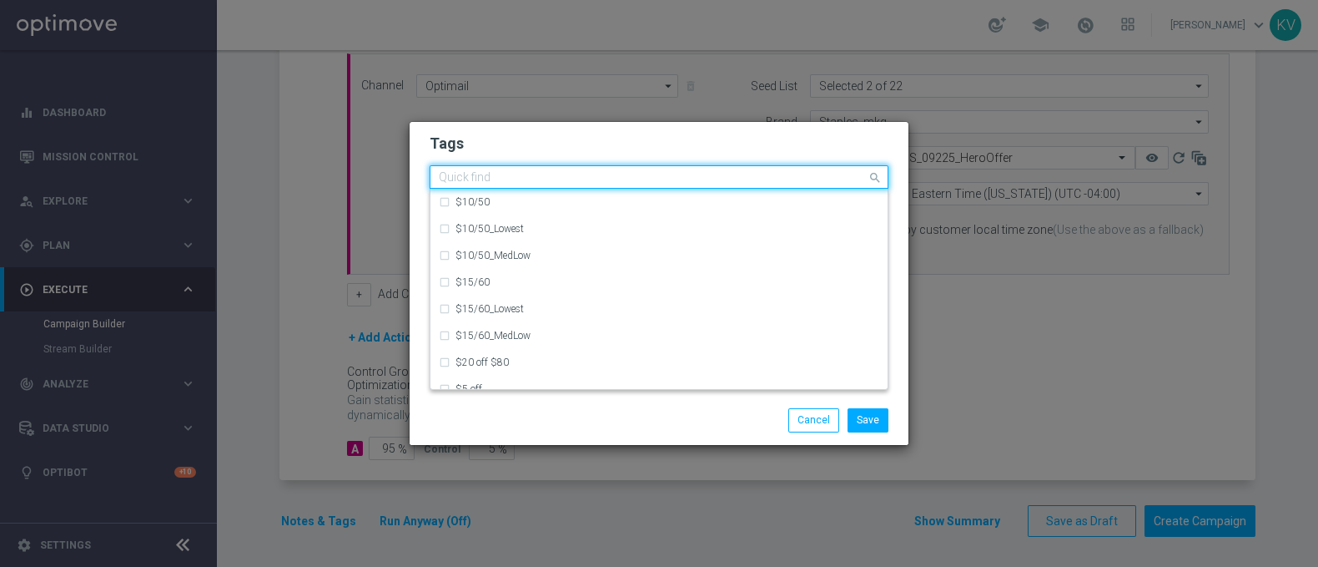
click at [451, 185] on input "text" at bounding box center [653, 178] width 428 height 14
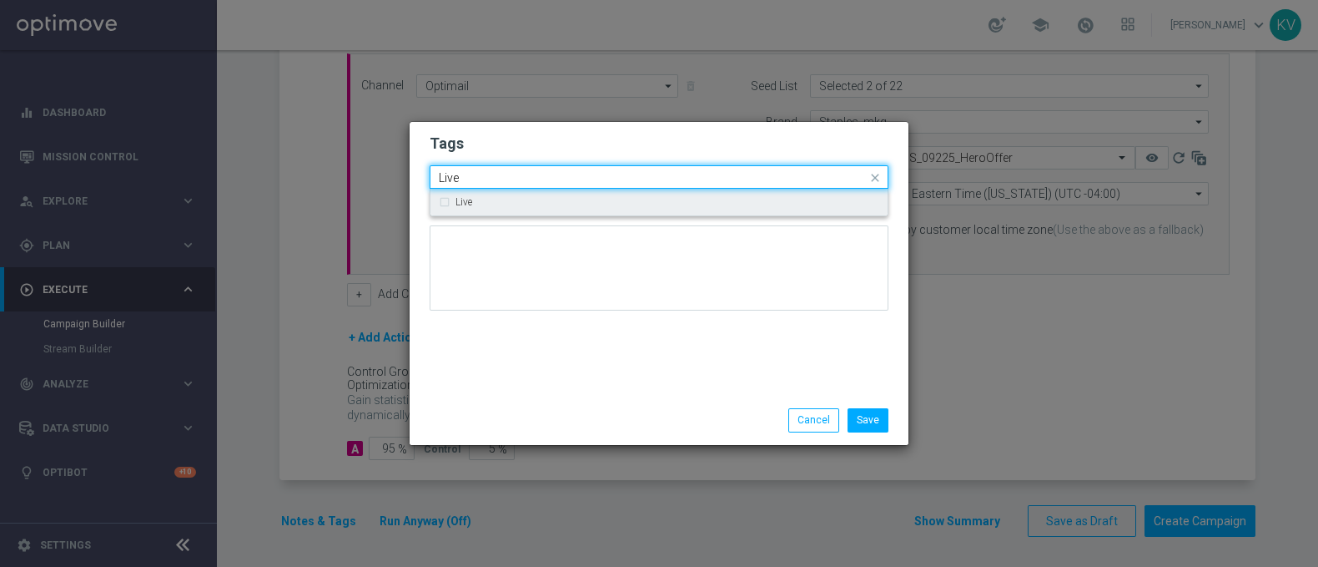
click at [451, 206] on div "Live" at bounding box center [659, 202] width 441 height 27
type input "Live"
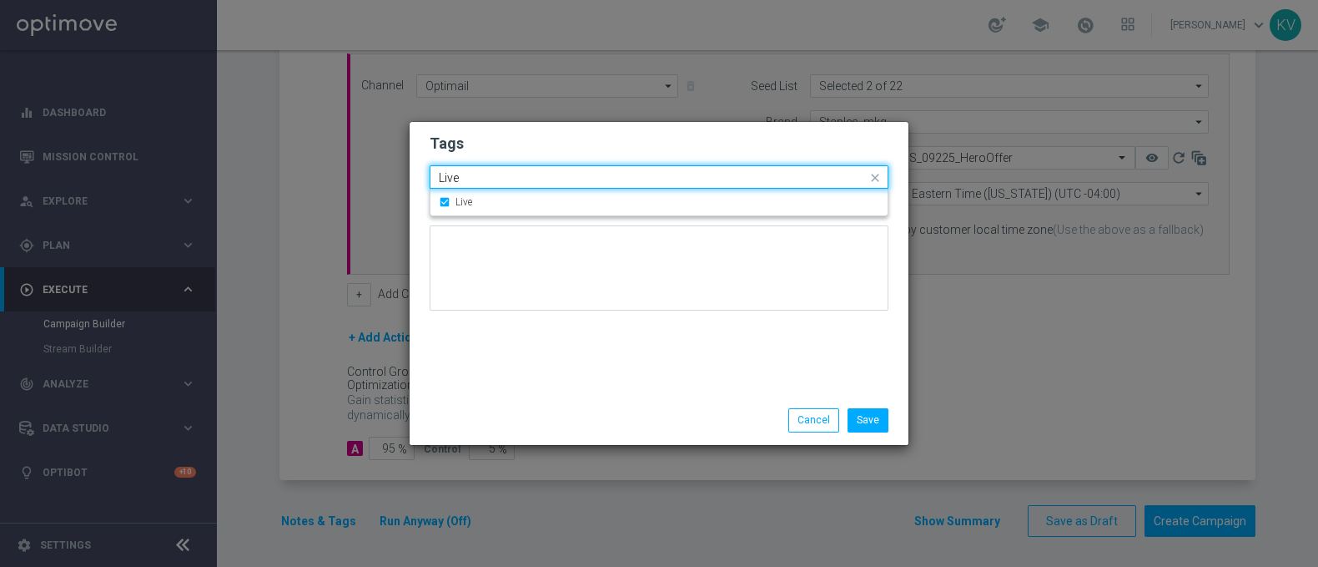
click at [467, 184] on input "Live" at bounding box center [653, 178] width 428 height 14
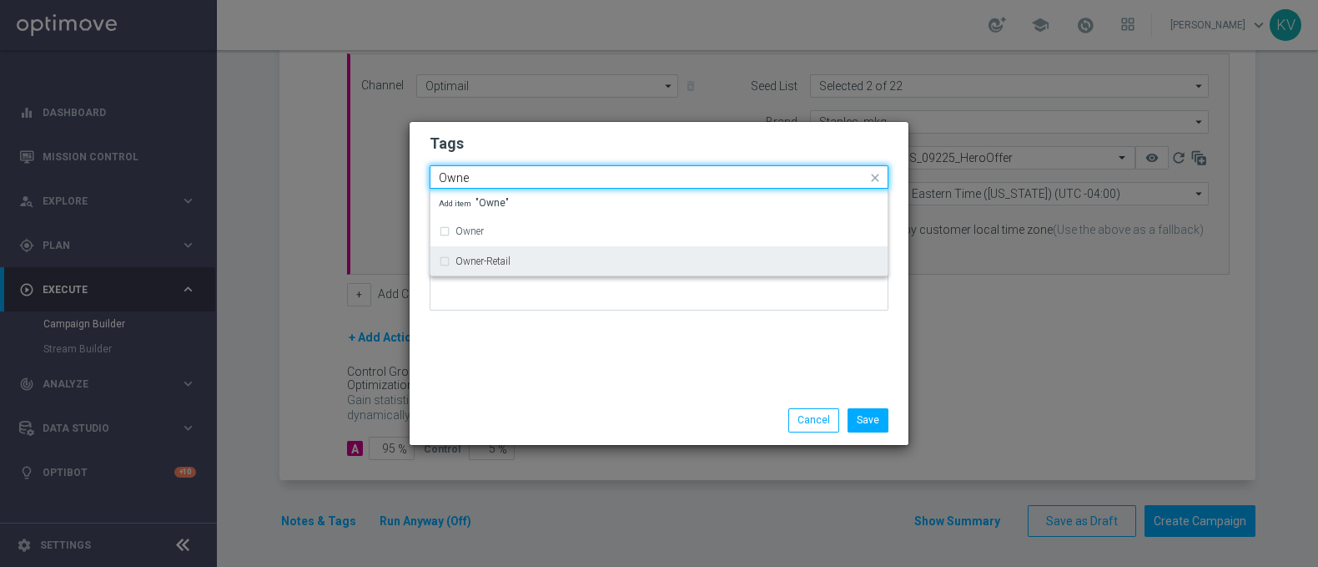
click at [486, 258] on label "Owner-Retail" at bounding box center [483, 261] width 55 height 10
type input "Owne"
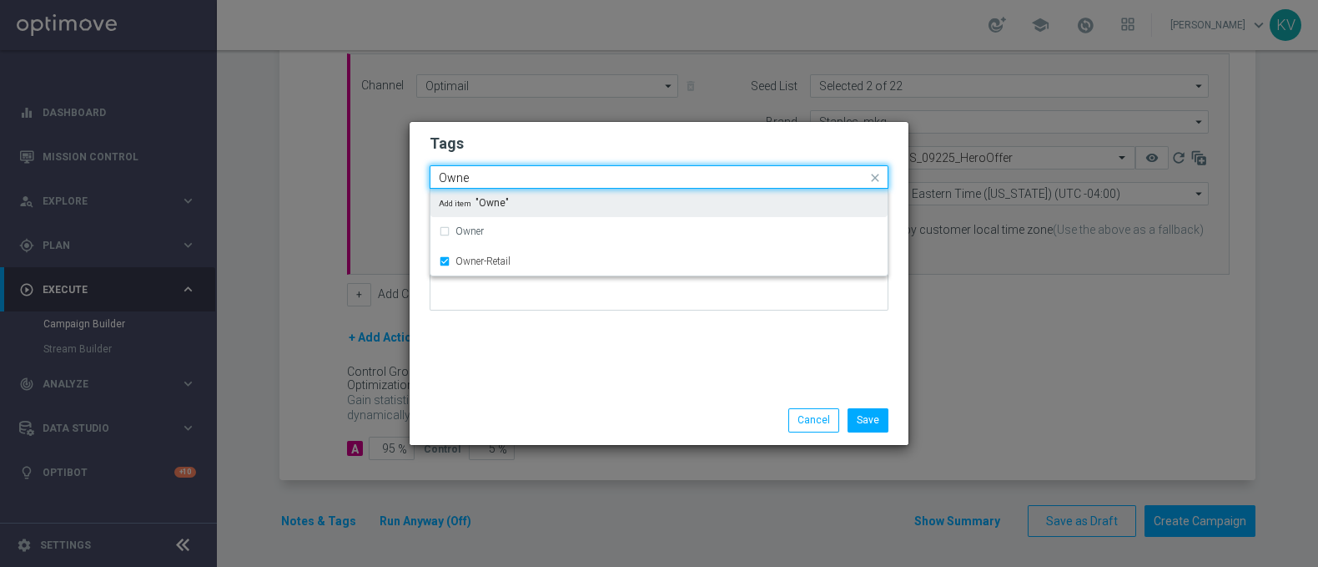
click at [474, 173] on input "Owne" at bounding box center [653, 178] width 428 height 14
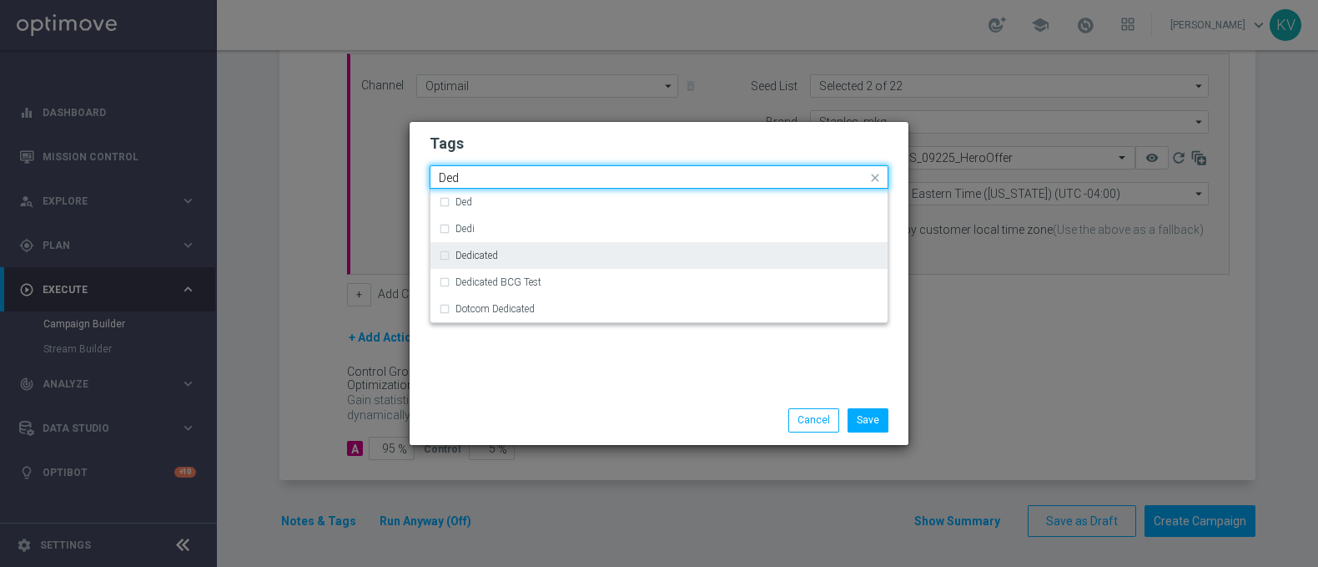
click at [500, 252] on div "Dedicated" at bounding box center [668, 255] width 424 height 10
type input "Ded"
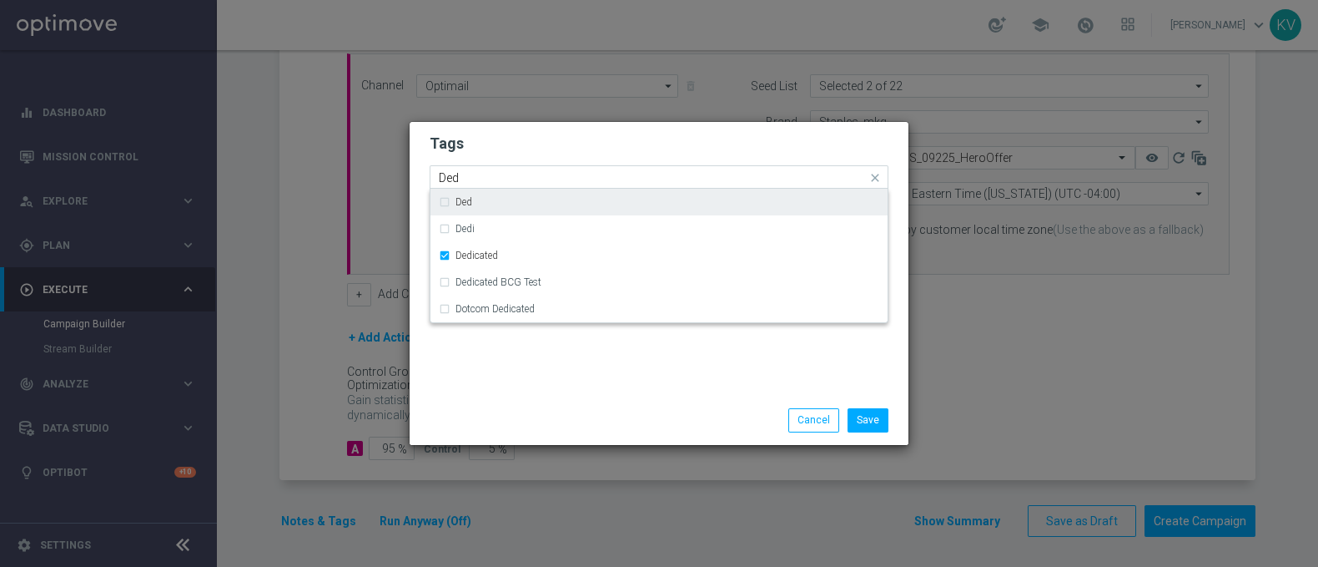
click at [478, 169] on div "Quick find × Live × Owner-Retail × Dedicated Ded" at bounding box center [649, 177] width 436 height 21
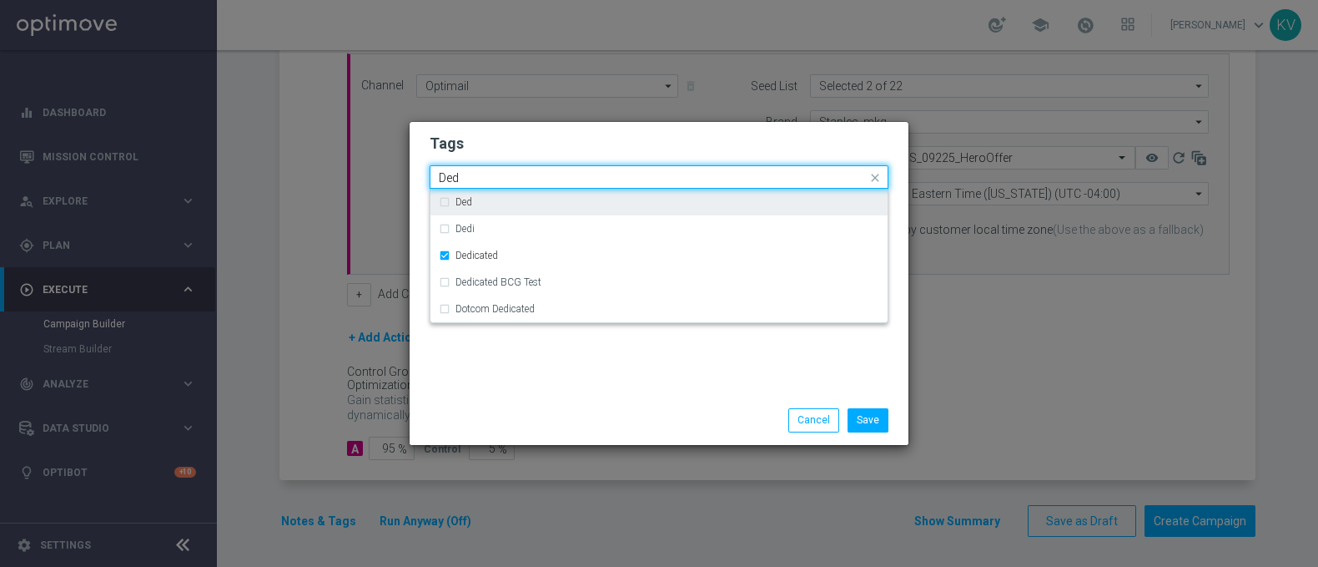
click at [478, 171] on input "Ded" at bounding box center [653, 178] width 428 height 14
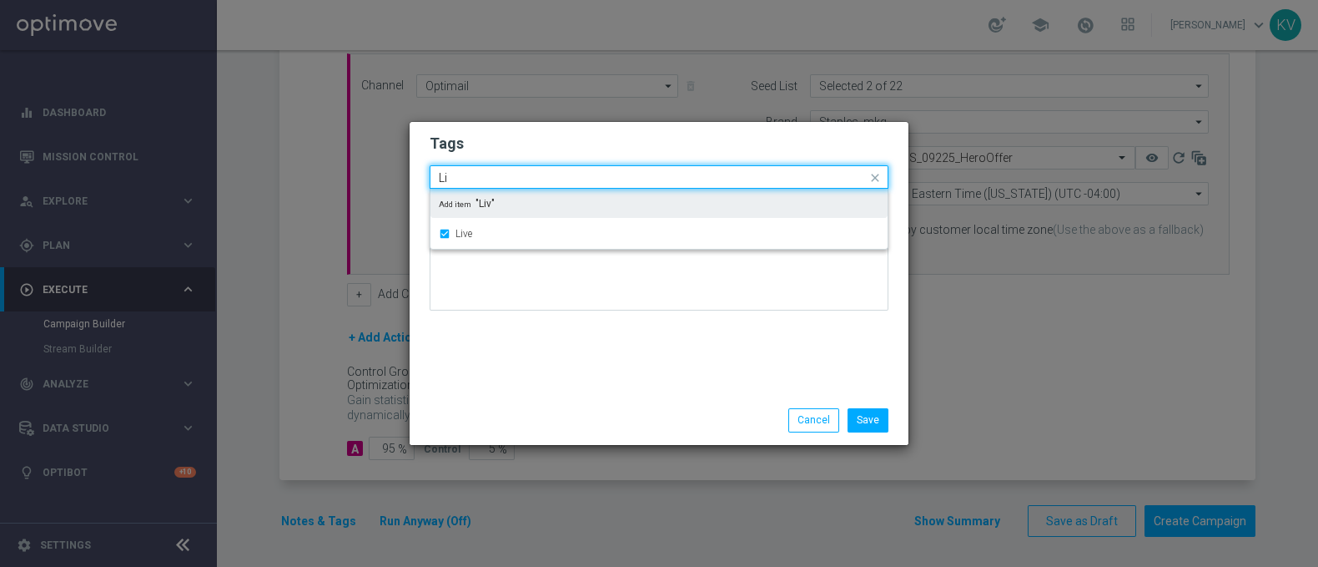
type input "L"
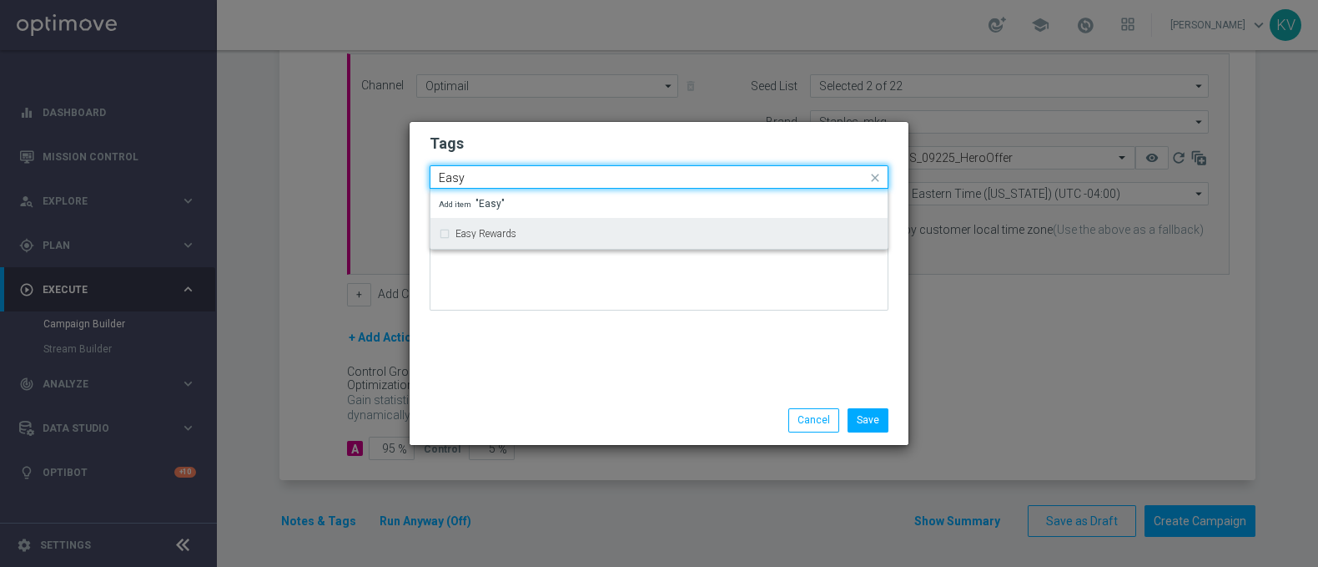
click at [501, 237] on label "Easy Rewards" at bounding box center [486, 234] width 61 height 10
type input "Easy"
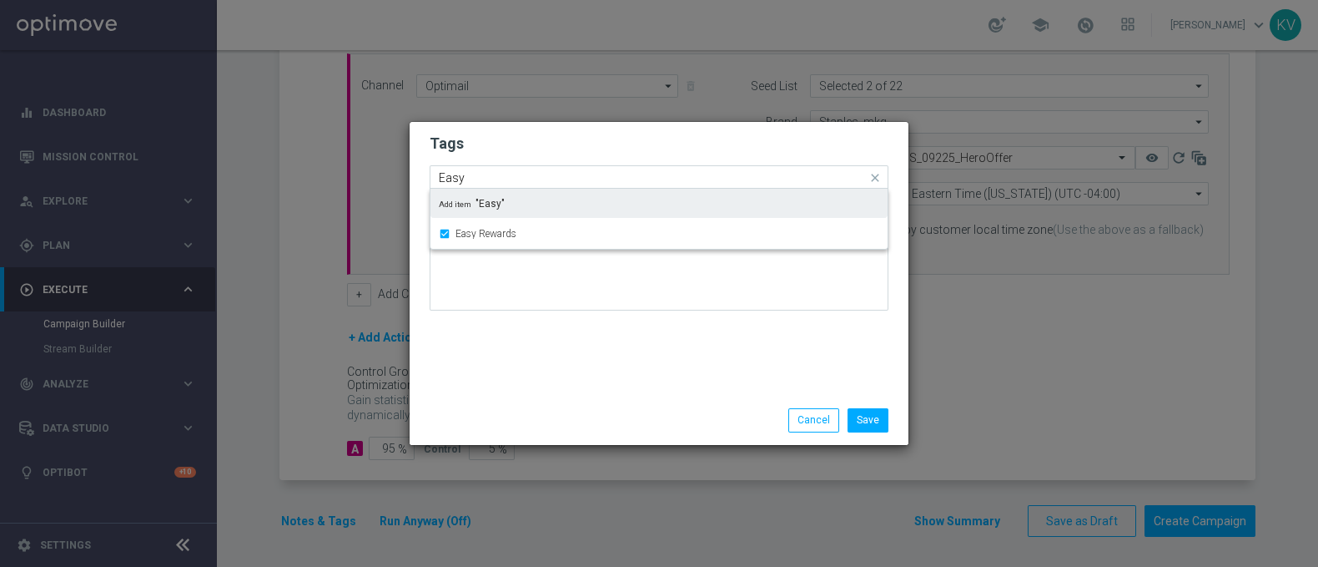
click at [481, 184] on input "Easy" at bounding box center [653, 178] width 428 height 14
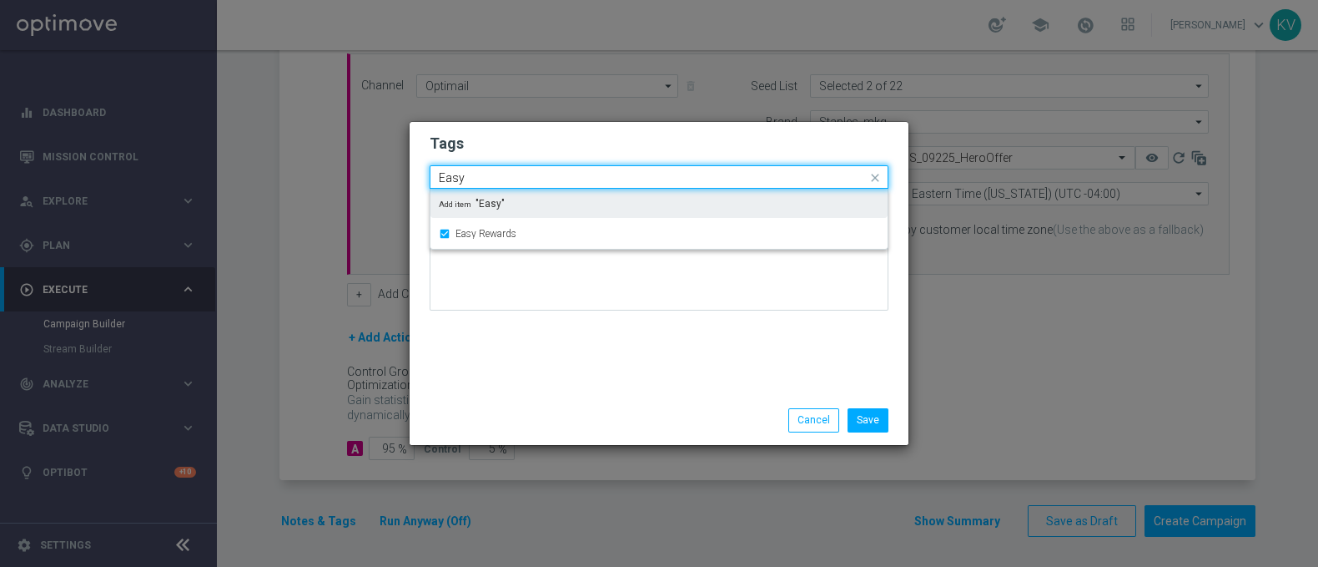
click at [481, 184] on input "Easy" at bounding box center [653, 178] width 428 height 14
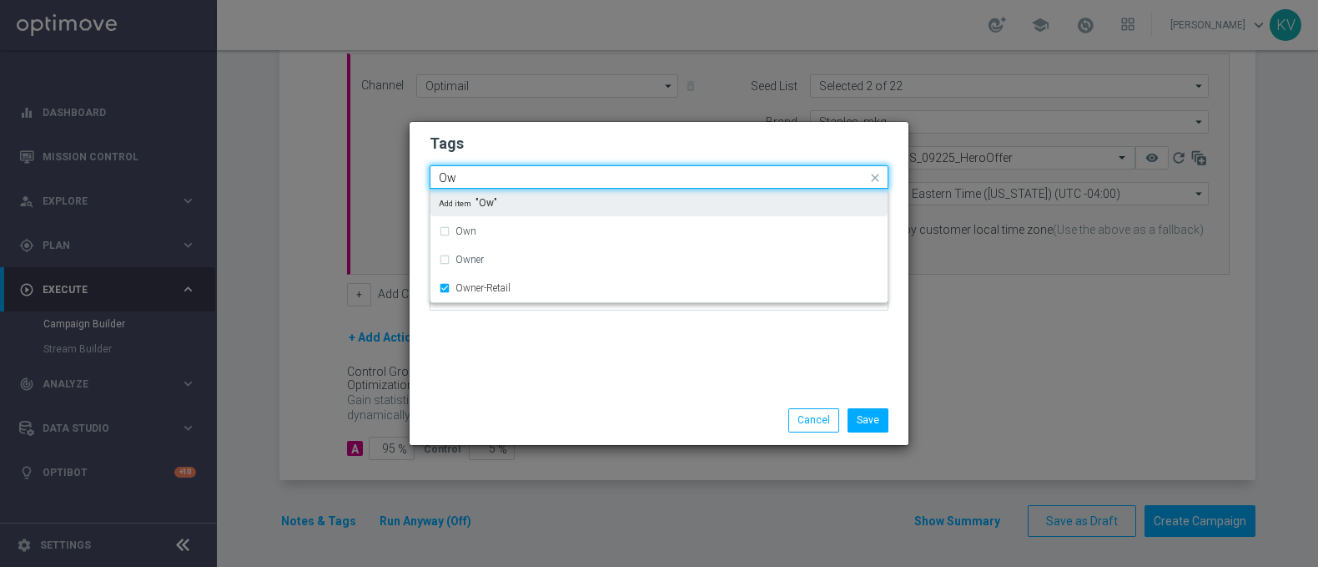
type input "O"
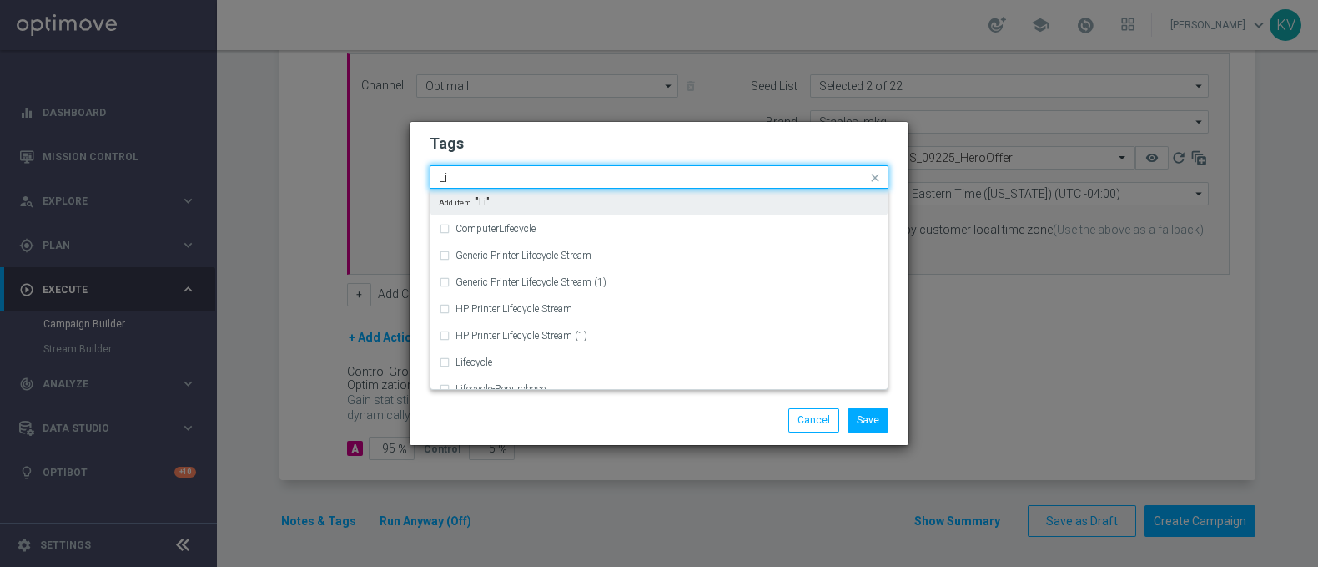
type input "L"
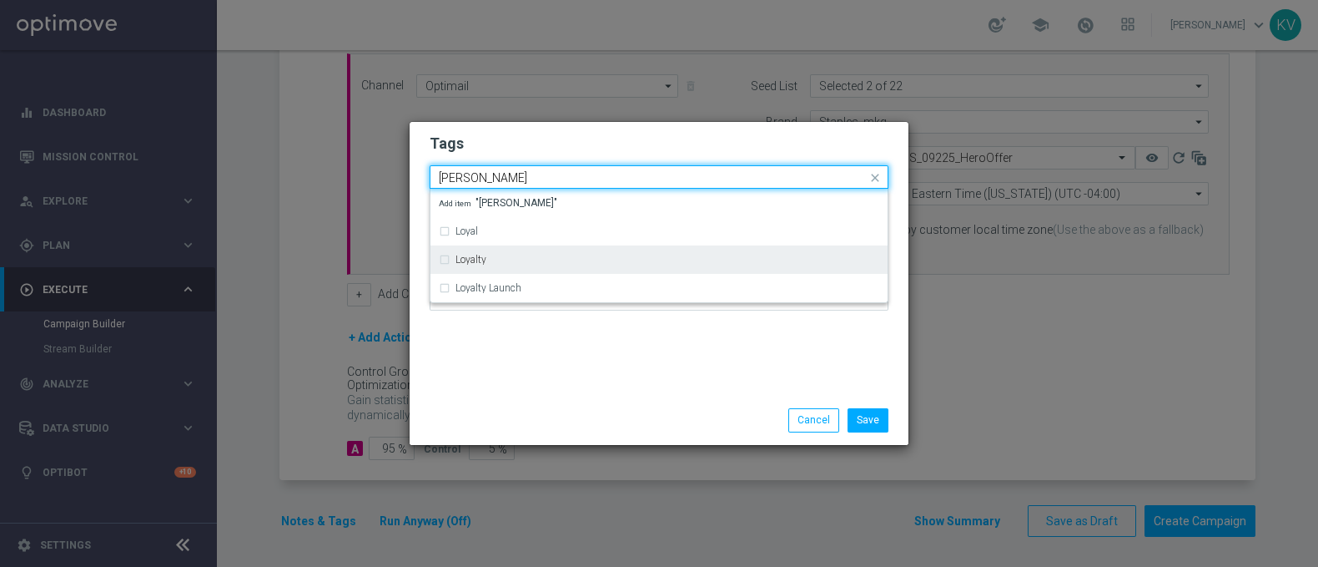
click at [521, 265] on div "Loyalty" at bounding box center [659, 259] width 441 height 27
type input "[PERSON_NAME]"
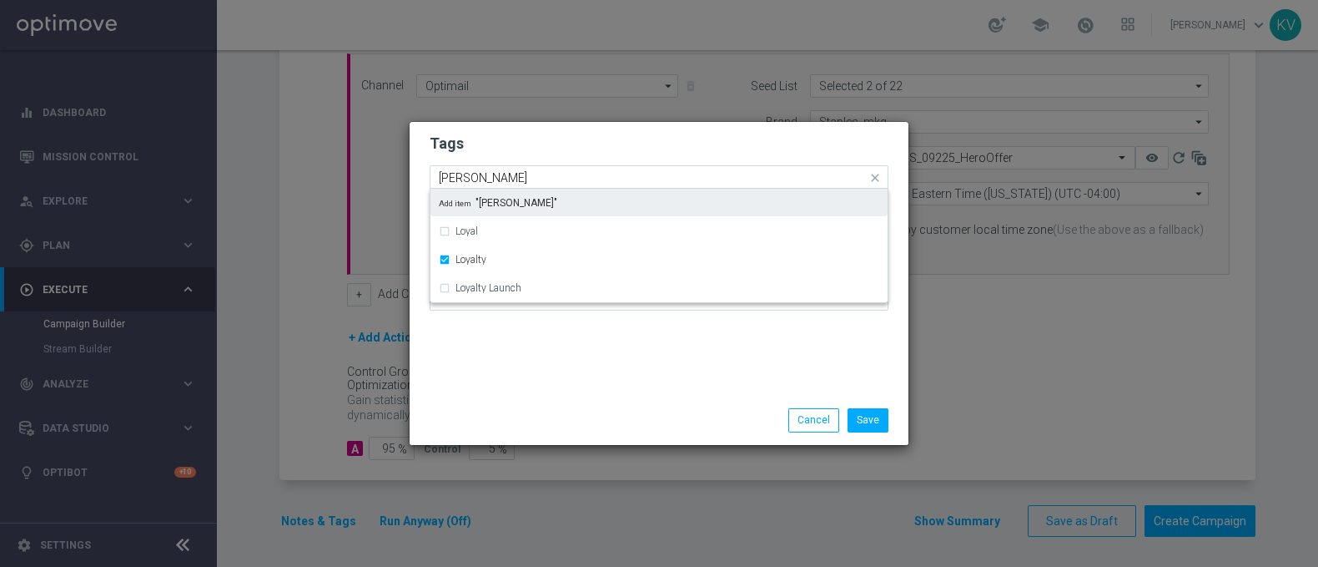
click at [480, 183] on input "[PERSON_NAME]" at bounding box center [653, 178] width 428 height 14
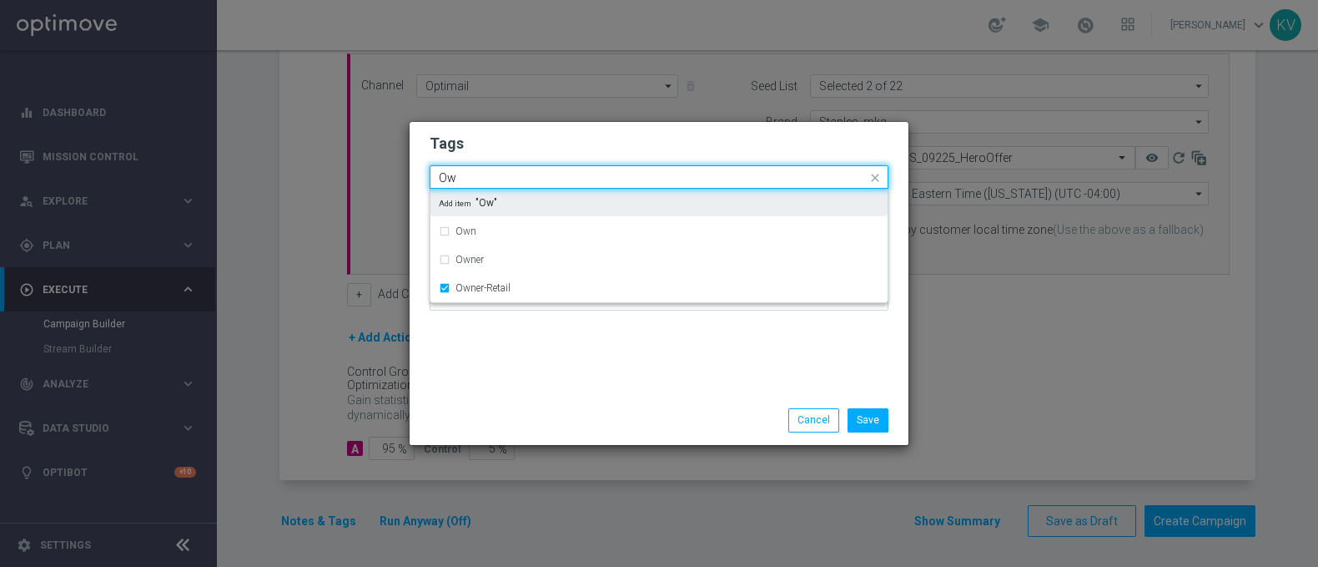
type input "O"
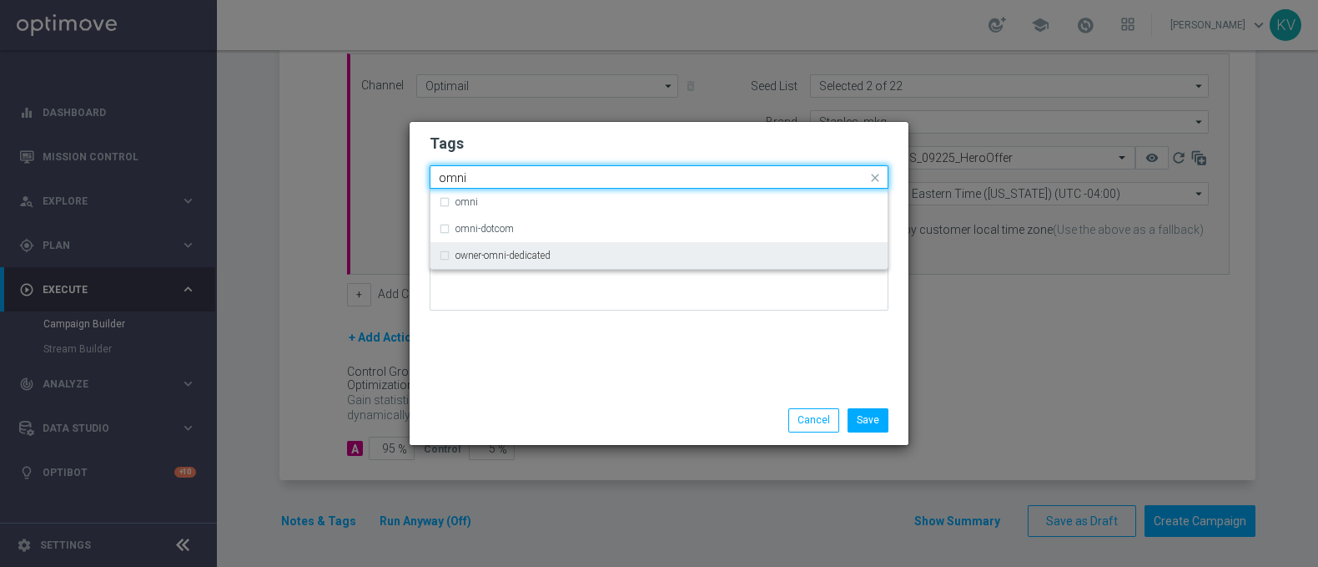
click at [516, 261] on div "owner-omni-dedicated" at bounding box center [659, 255] width 441 height 27
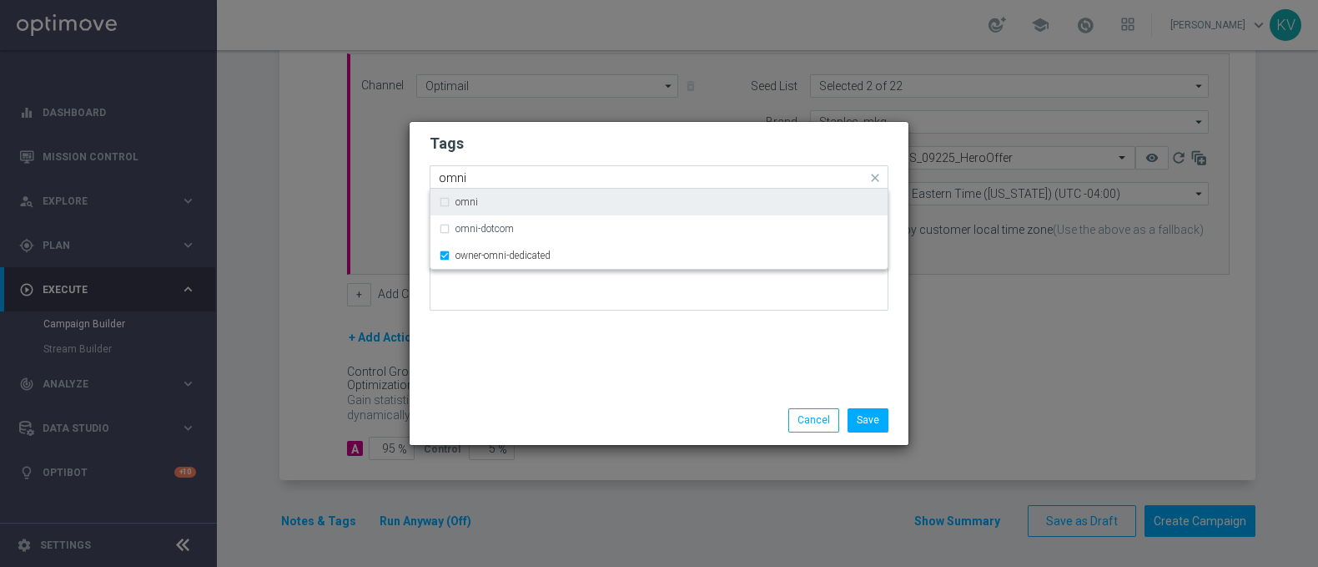
click at [496, 185] on div "omni" at bounding box center [651, 179] width 431 height 17
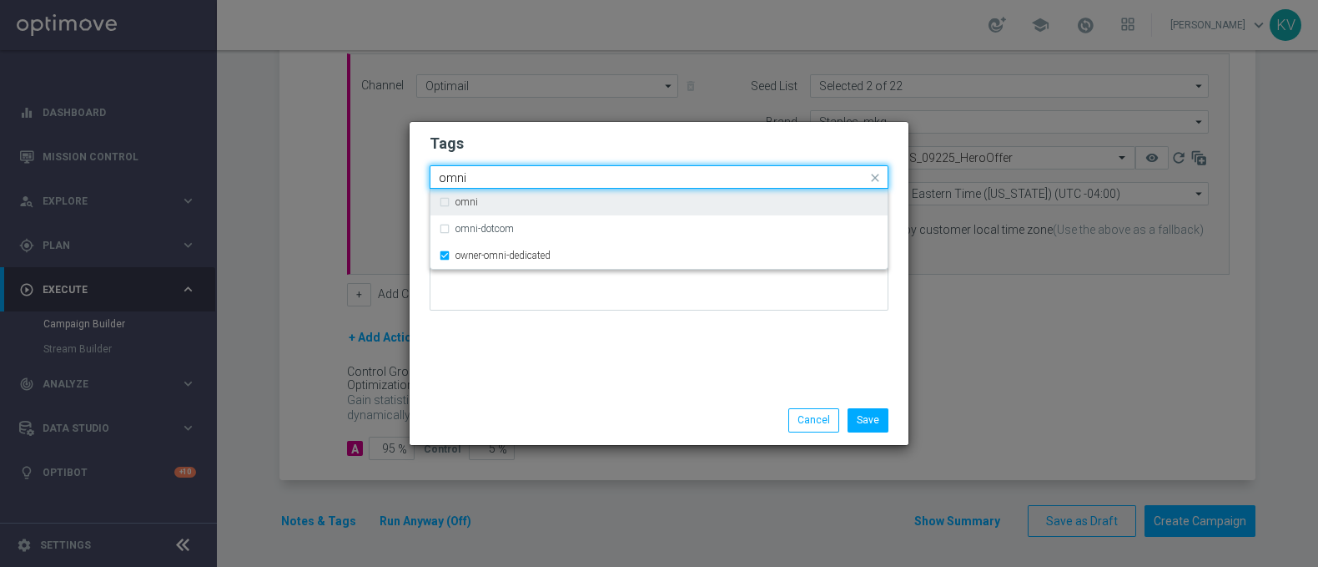
click at [496, 185] on div "omni" at bounding box center [651, 179] width 431 height 17
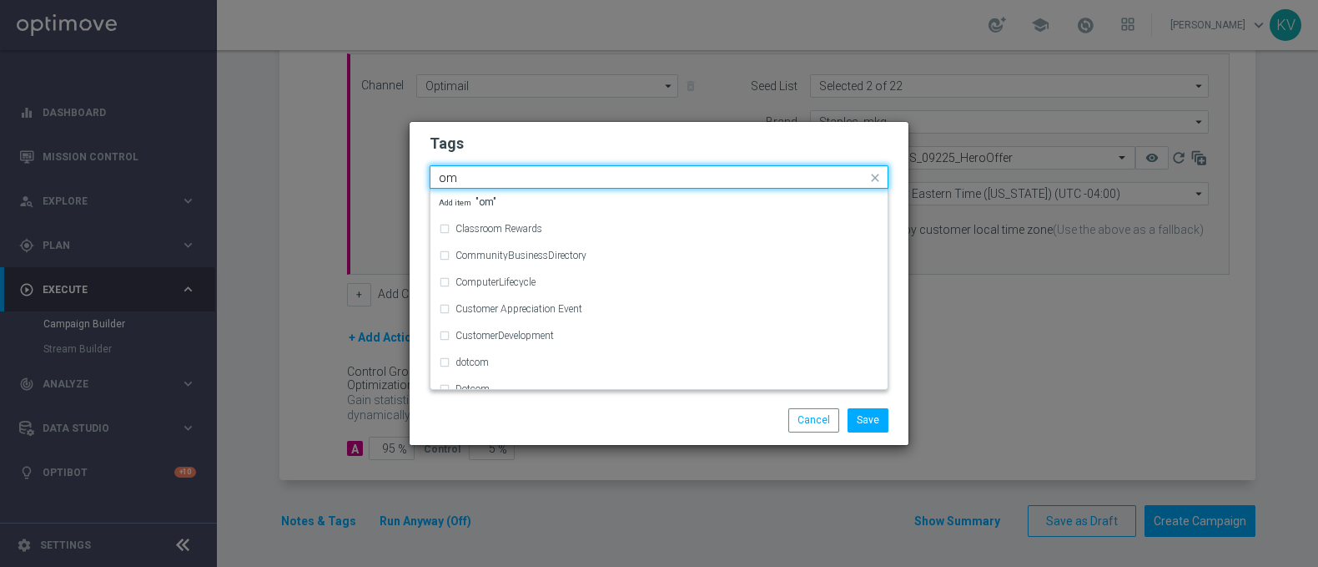
type input "o"
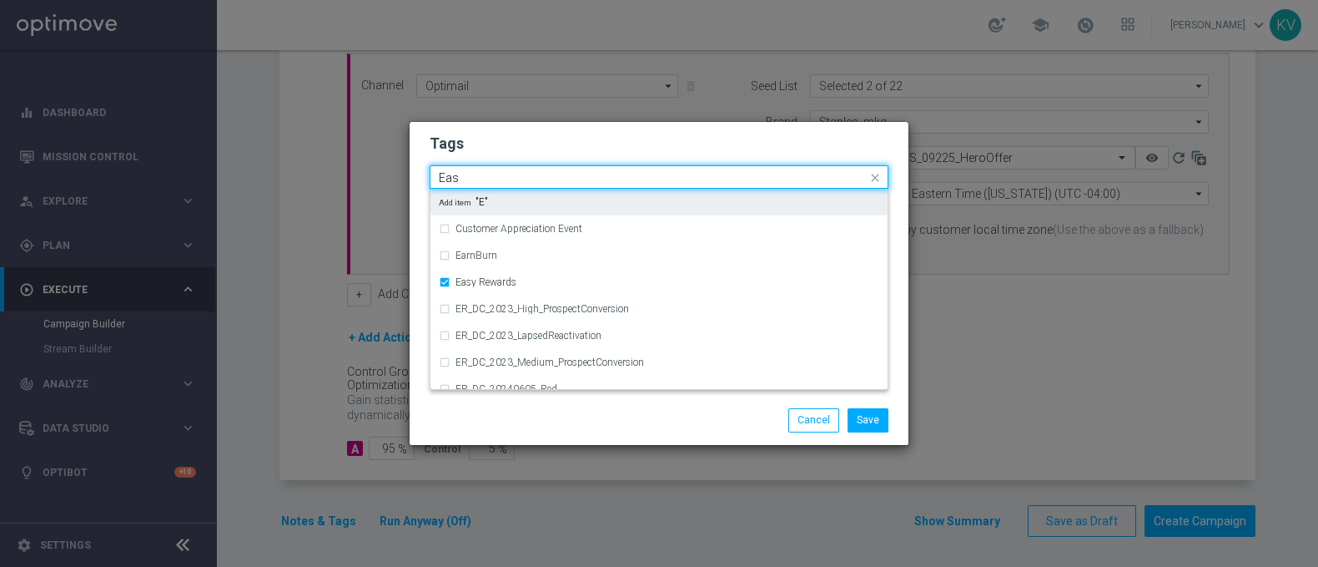
type input "Easy"
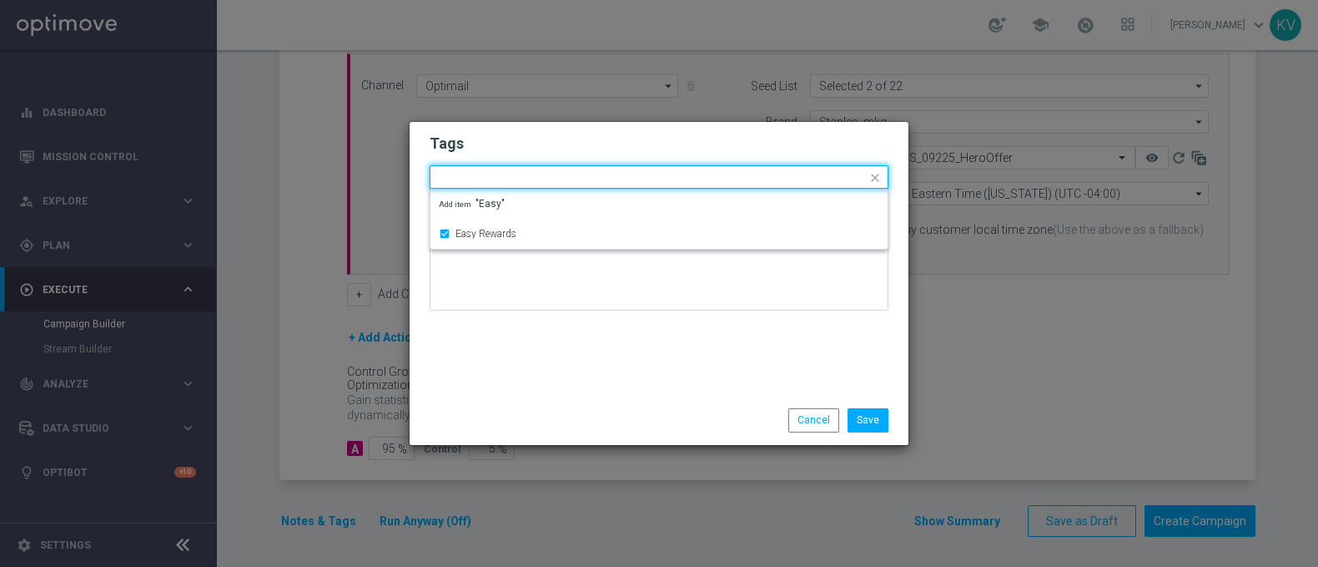
click at [520, 361] on div "Tags Quick find × Live × Owner-Retail × Dedicated × Easy Rewards × Loyalty × ow…" at bounding box center [659, 259] width 499 height 274
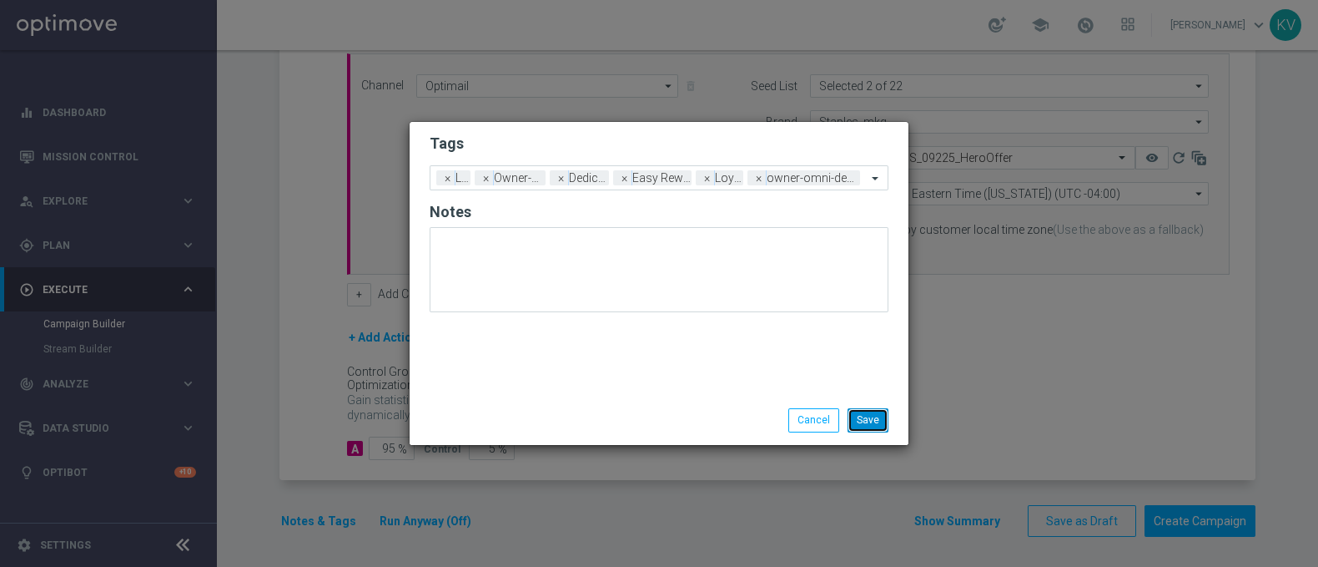
click at [879, 418] on button "Save" at bounding box center [868, 419] width 41 height 23
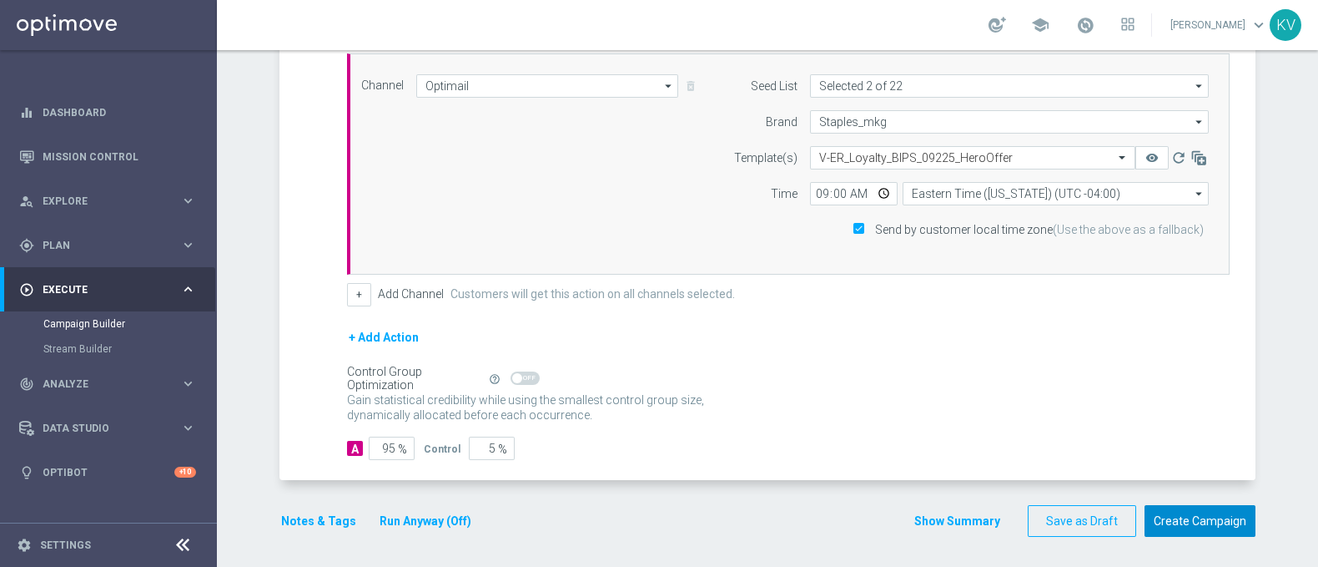
click at [1185, 514] on button "Create Campaign" at bounding box center [1200, 521] width 111 height 33
